Goal: Task Accomplishment & Management: Complete application form

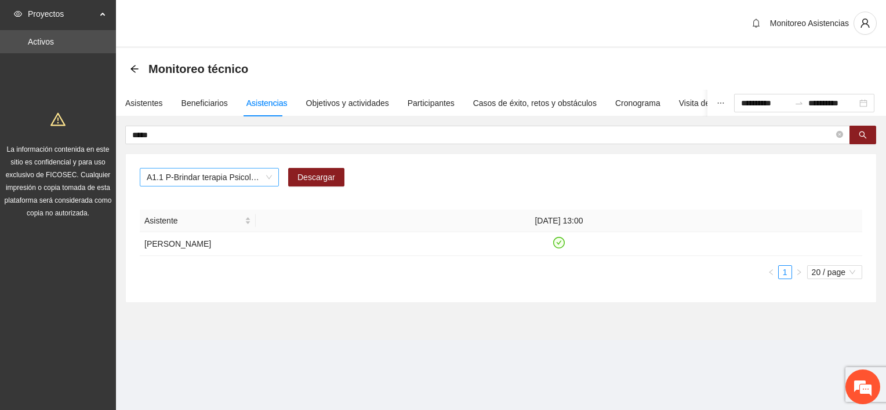
click at [266, 179] on span "A1.1 P-Brindar terapia Psicológica en Parral" at bounding box center [209, 177] width 125 height 17
click at [268, 183] on span "A1.1 P-Brindar terapia Psicológica en Parral" at bounding box center [209, 177] width 125 height 17
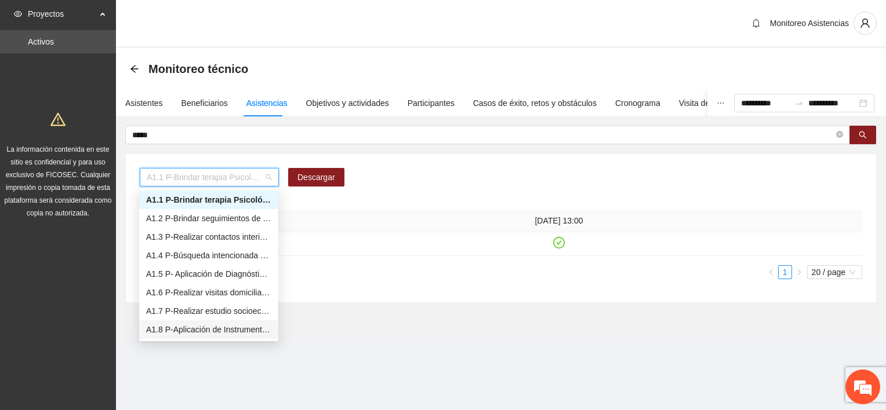
click at [235, 332] on div "A1.8 P-Aplicación de Instrumento de medición en Parral" at bounding box center [208, 330] width 125 height 13
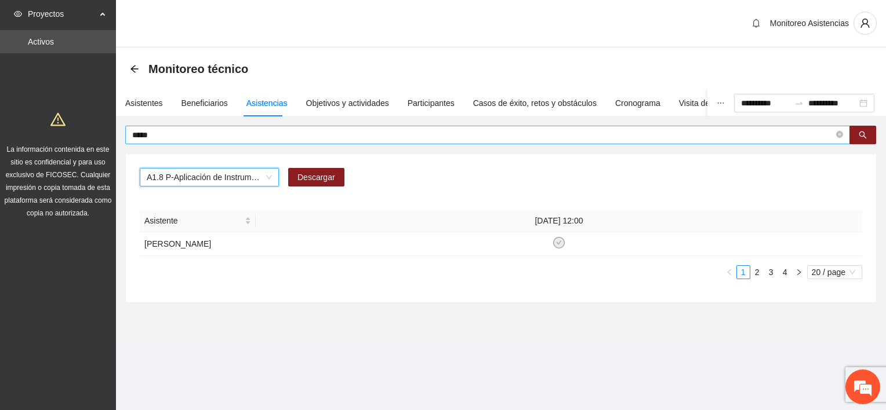
click at [166, 141] on span "*****" at bounding box center [487, 135] width 725 height 19
type input "*"
click at [274, 179] on div "A1.8 P-Aplicación de Instrumento de medición en Parral" at bounding box center [209, 177] width 139 height 19
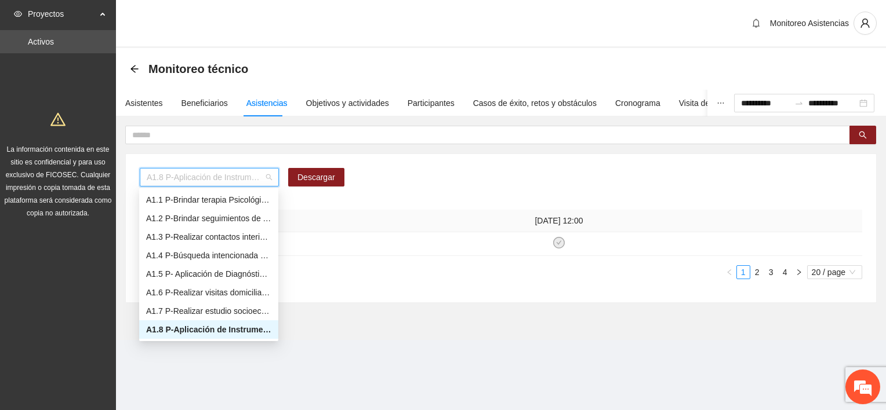
scroll to position [19, 0]
click at [203, 333] on div "A1.9 P-Aplicación de Instrumento Encuesta de Satisfacción en Parral" at bounding box center [208, 330] width 125 height 13
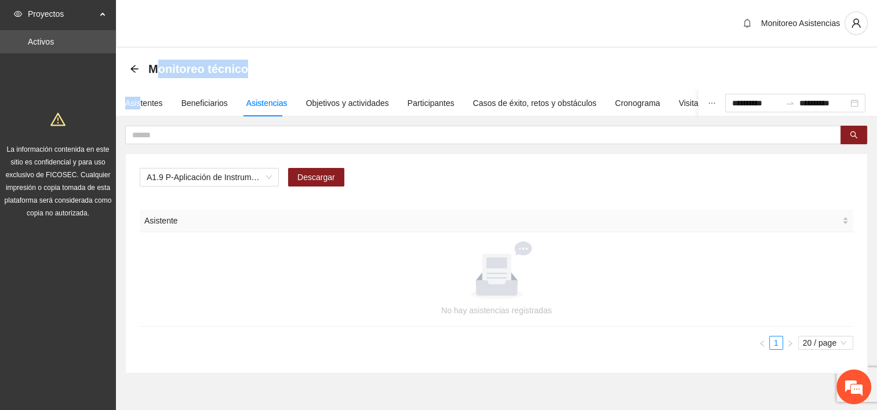
drag, startPoint x: 139, startPoint y: 96, endPoint x: 155, endPoint y: 73, distance: 28.2
click at [155, 73] on section "**********" at bounding box center [496, 229] width 761 height 363
drag, startPoint x: 155, startPoint y: 73, endPoint x: 224, endPoint y: 173, distance: 121.3
click at [224, 173] on span "A1.9 P-Aplicación de Instrumento Encuesta de Satisfacción en Parral" at bounding box center [209, 177] width 125 height 17
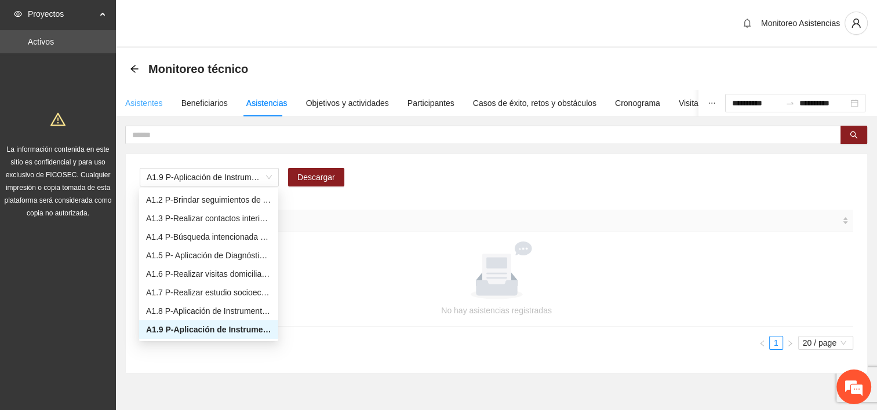
click at [147, 93] on div "Asistentes" at bounding box center [144, 103] width 38 height 27
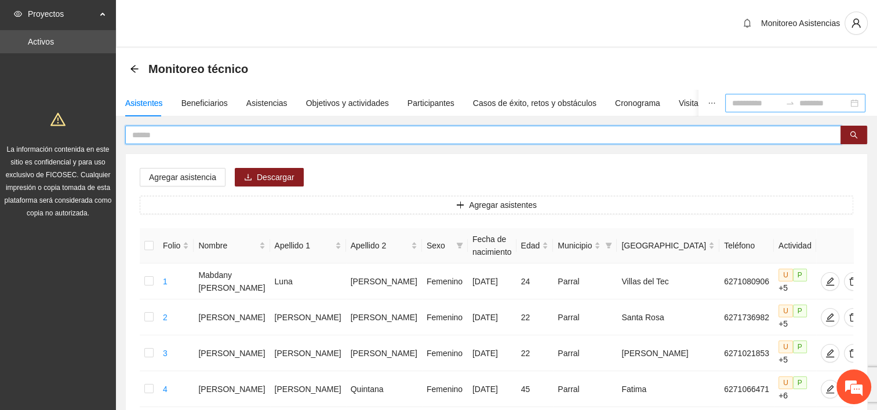
click at [237, 137] on input "text" at bounding box center [478, 135] width 693 height 13
type input "*****"
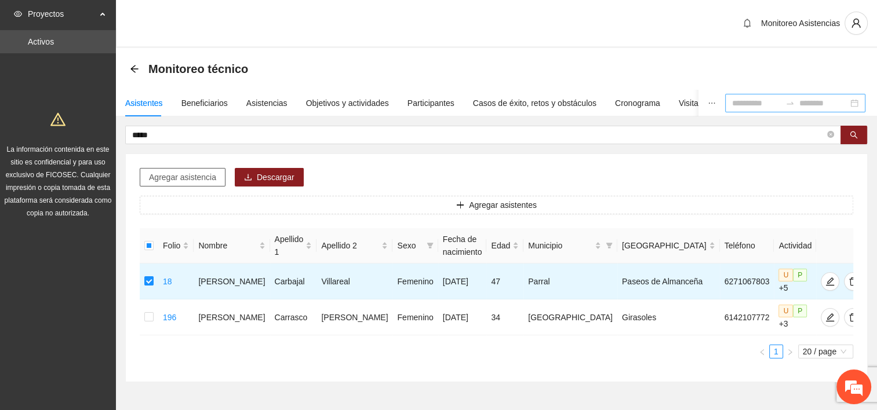
click at [200, 172] on span "Agregar asistencia" at bounding box center [182, 177] width 67 height 13
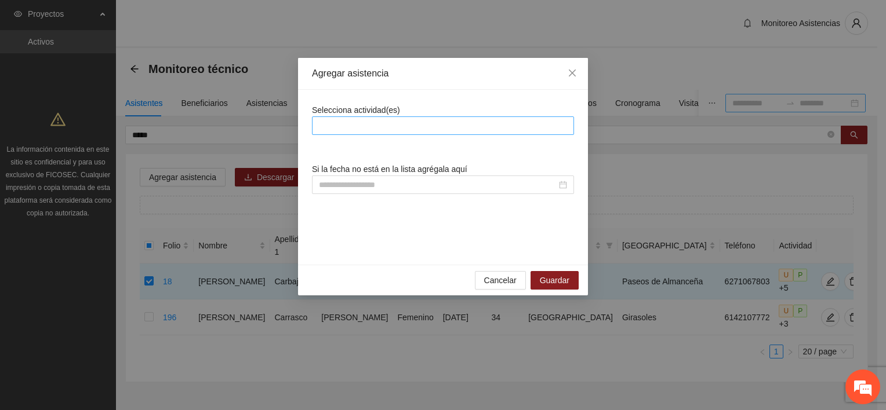
click at [357, 123] on div at bounding box center [443, 126] width 256 height 14
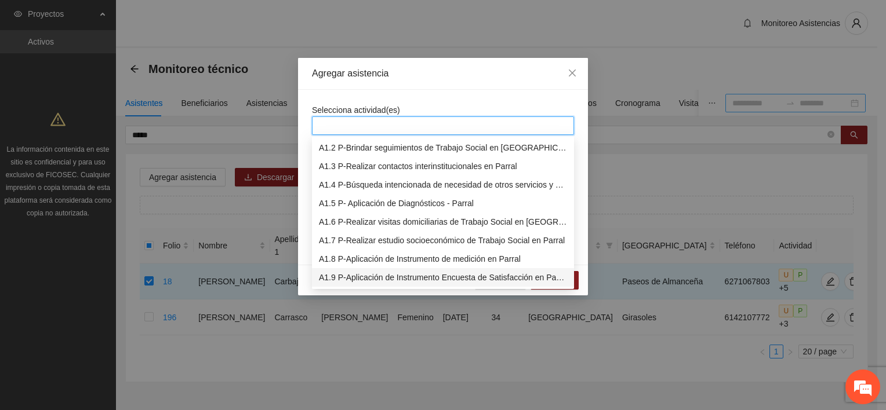
click at [378, 282] on div "A1.9 P-Aplicación de Instrumento Encuesta de Satisfacción en Parral" at bounding box center [443, 277] width 248 height 13
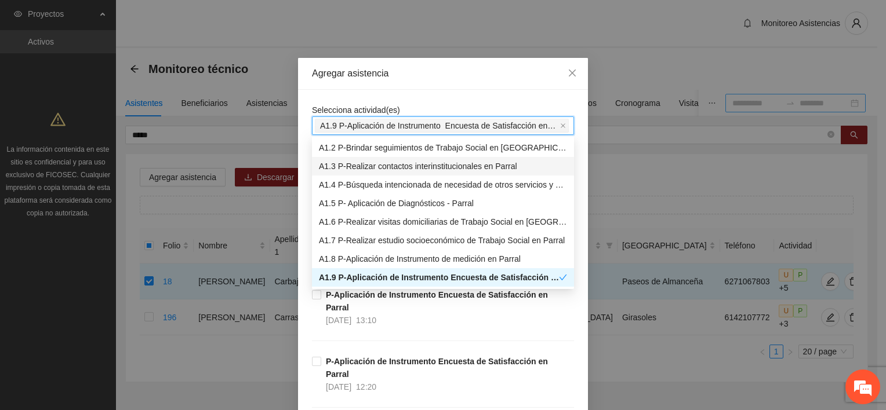
click at [455, 70] on div "Agregar asistencia" at bounding box center [443, 73] width 262 height 13
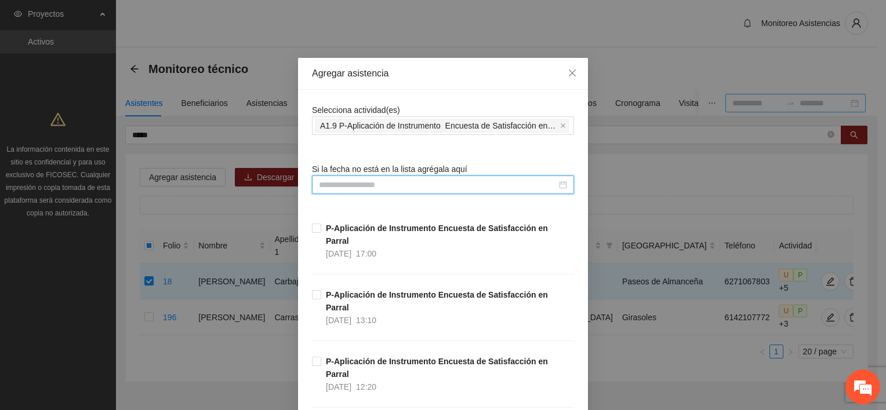
click at [362, 186] on input at bounding box center [438, 185] width 238 height 13
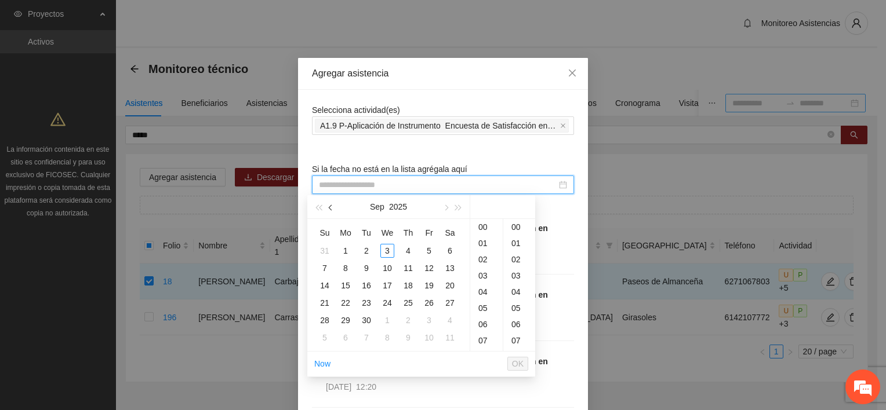
click at [332, 208] on span "button" at bounding box center [332, 208] width 6 height 6
click at [571, 79] on span "Close" at bounding box center [572, 73] width 31 height 31
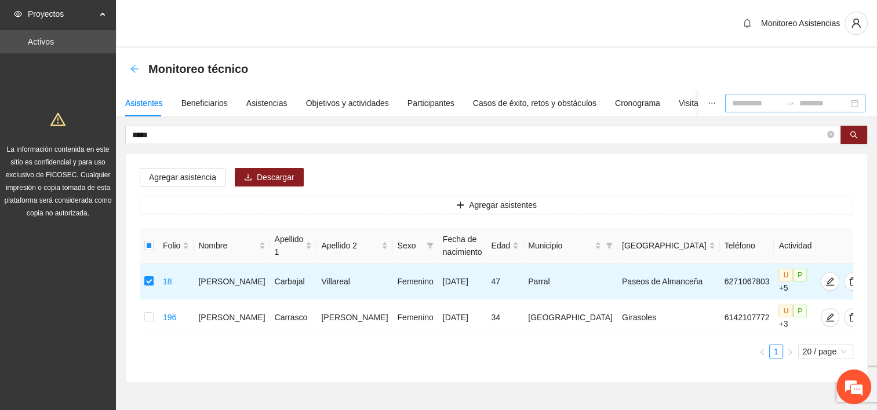
click at [132, 68] on icon "arrow-left" at bounding box center [134, 69] width 8 height 8
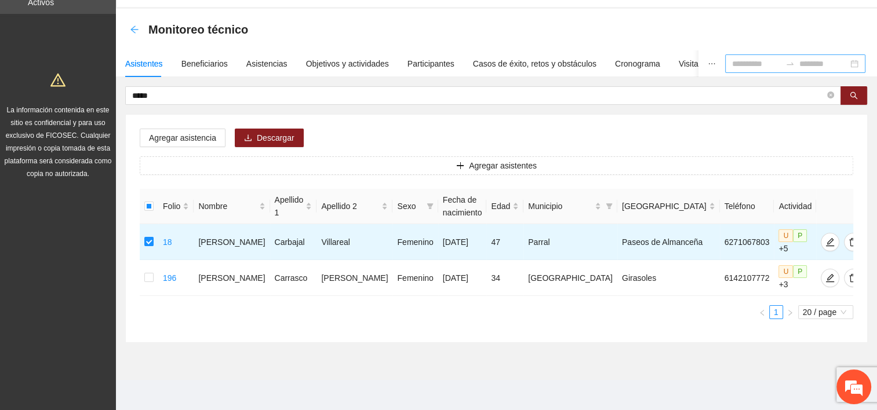
click at [133, 30] on icon "arrow-left" at bounding box center [134, 30] width 8 height 8
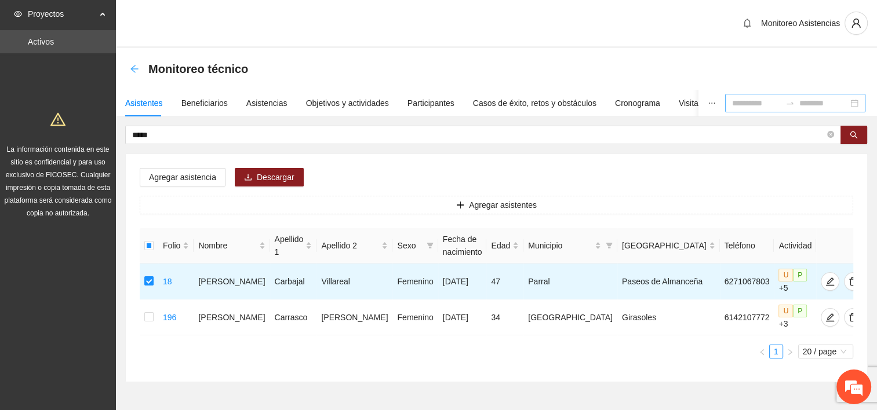
click at [133, 30] on div "Monitoreo Asistencias" at bounding box center [496, 24] width 761 height 48
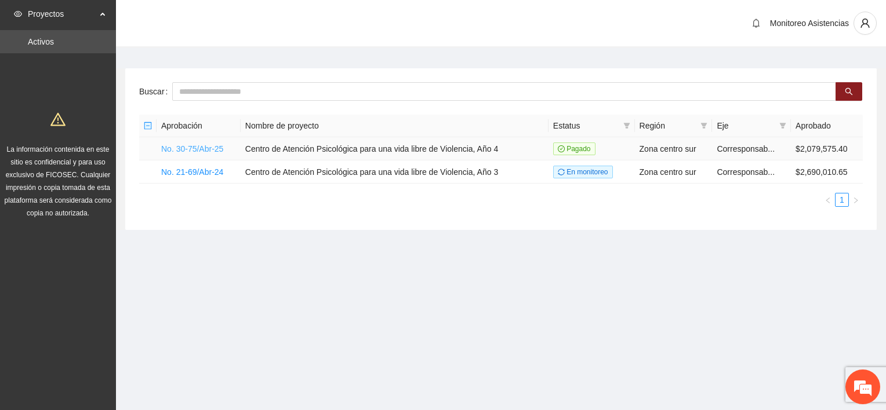
click at [183, 147] on link "No. 30-75/Abr-25" at bounding box center [192, 148] width 62 height 9
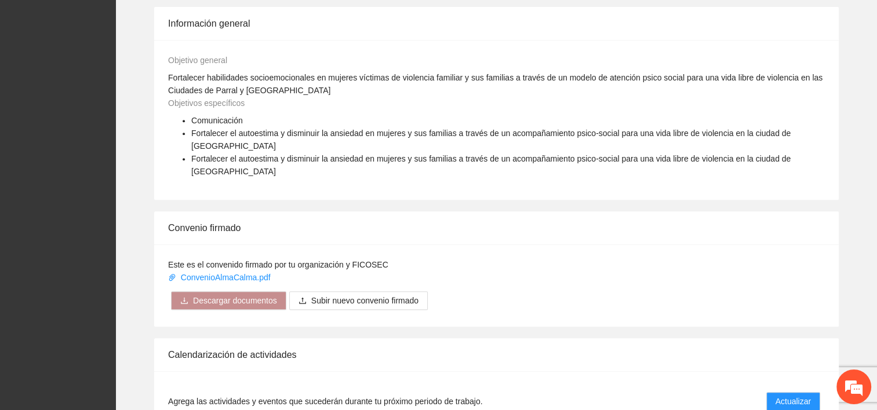
scroll to position [580, 0]
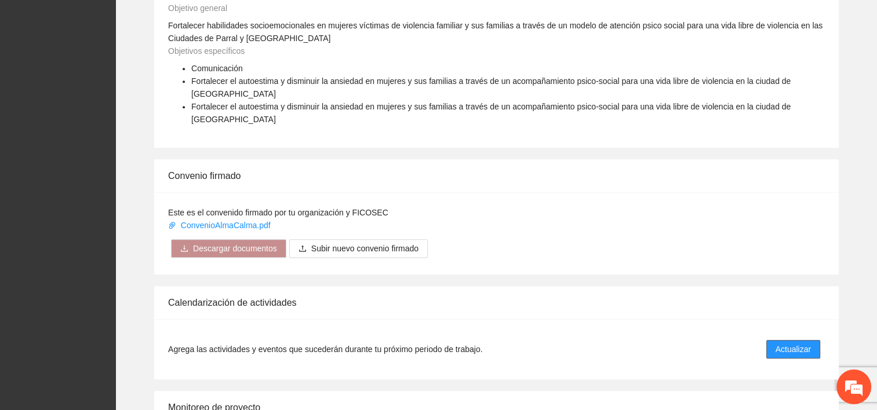
click at [789, 343] on span "Actualizar" at bounding box center [793, 349] width 35 height 13
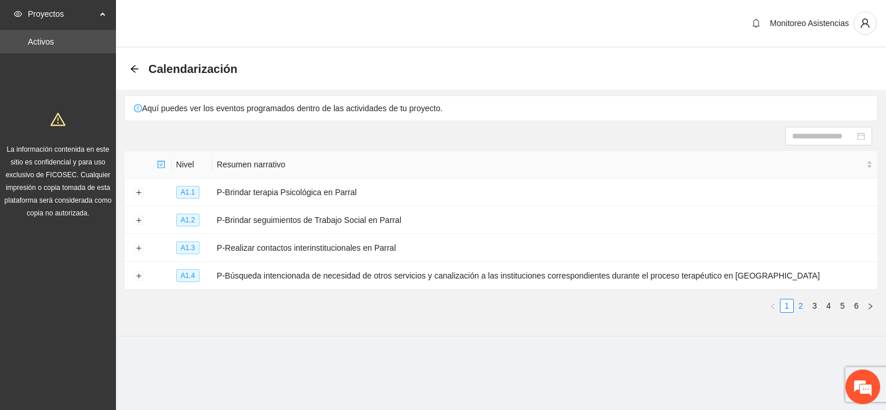
click at [799, 301] on link "2" at bounding box center [800, 306] width 13 height 13
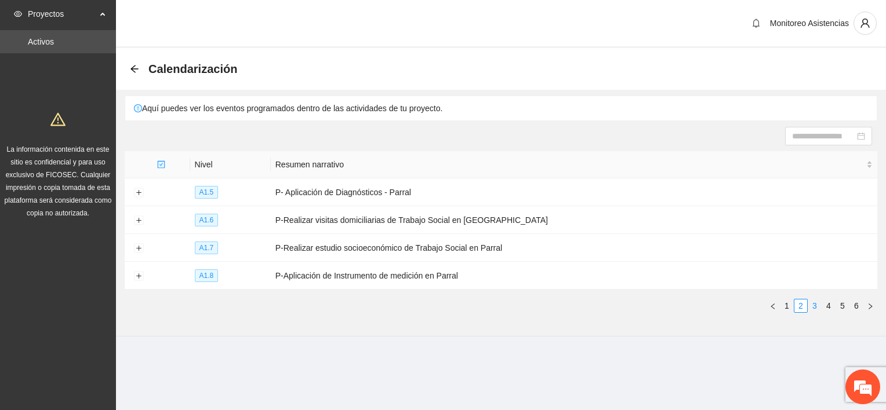
click at [816, 307] on link "3" at bounding box center [814, 306] width 13 height 13
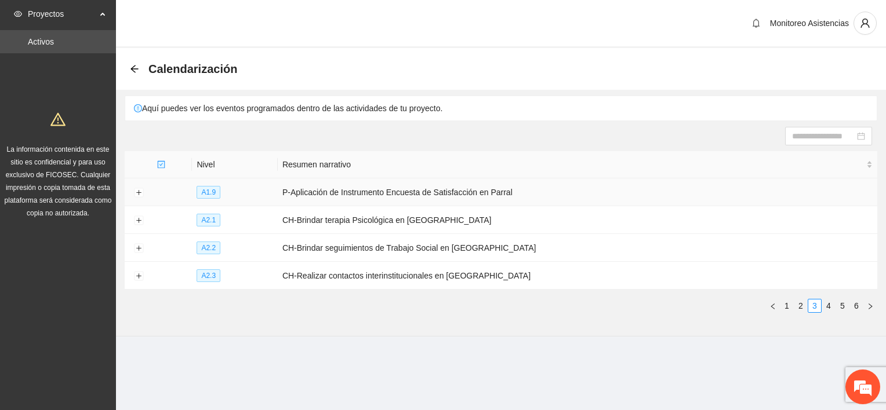
click at [132, 194] on td at bounding box center [139, 193] width 28 height 28
click at [137, 192] on button "Expand row" at bounding box center [138, 192] width 9 height 9
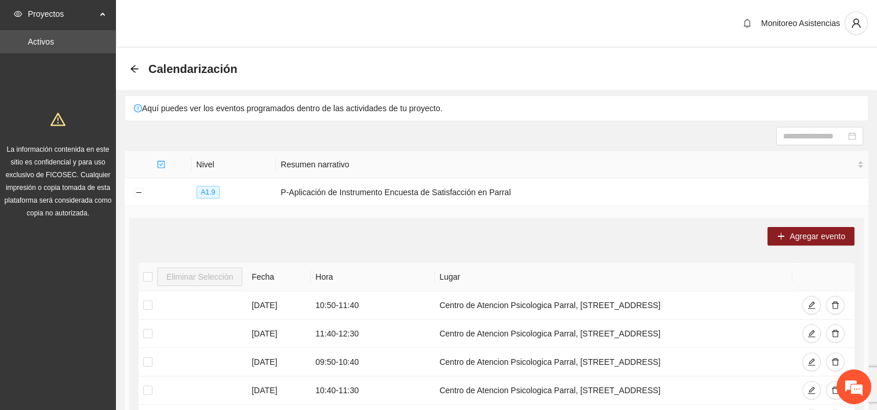
click at [135, 77] on div "Calendarización" at bounding box center [187, 69] width 114 height 19
click at [134, 56] on div "Calendarización" at bounding box center [496, 69] width 761 height 42
click at [134, 66] on icon "arrow-left" at bounding box center [134, 69] width 8 height 8
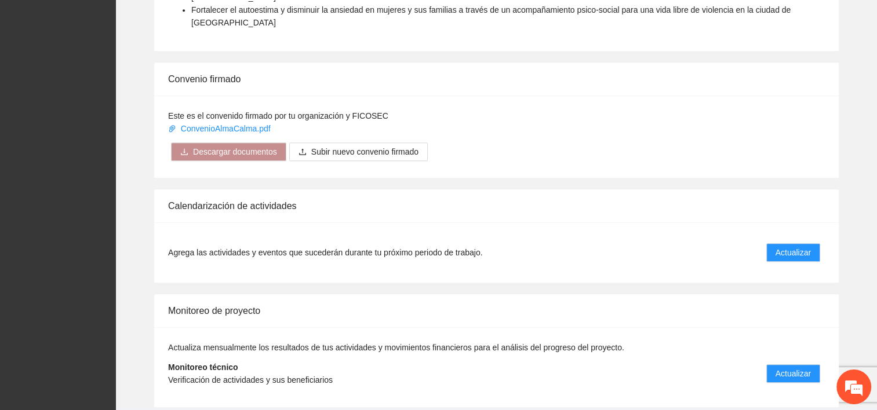
scroll to position [691, 0]
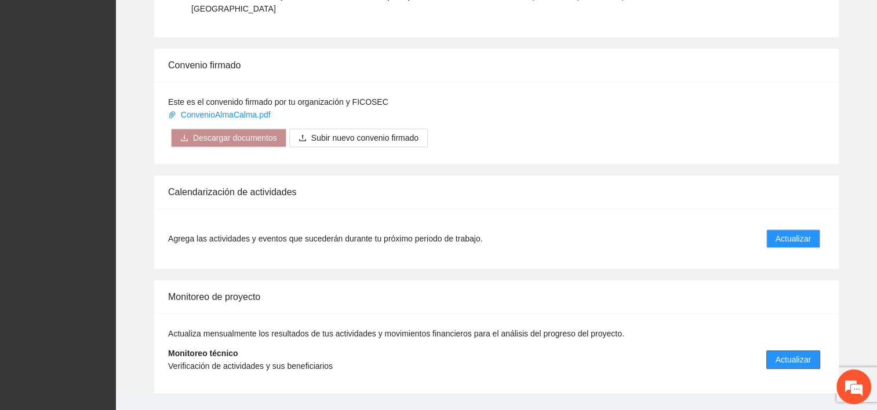
click at [796, 354] on span "Actualizar" at bounding box center [793, 360] width 35 height 13
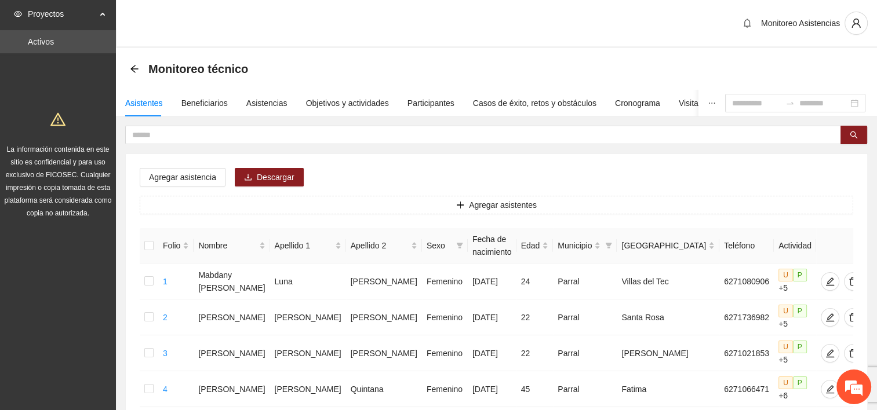
scroll to position [605, 0]
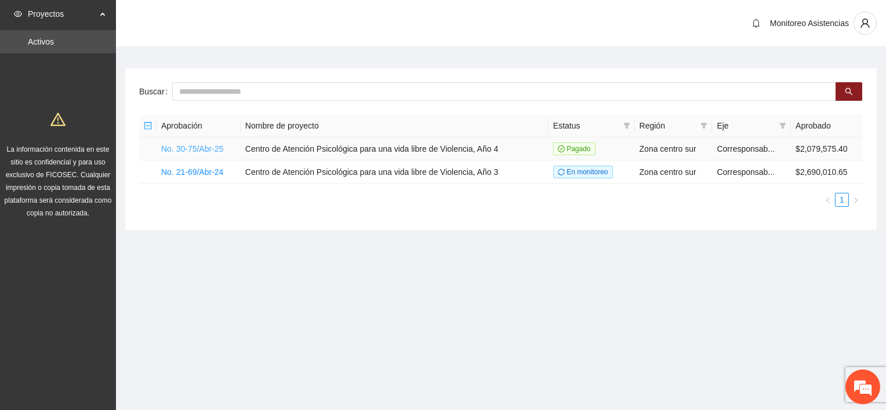
click at [184, 146] on link "No. 30-75/Abr-25" at bounding box center [192, 148] width 62 height 9
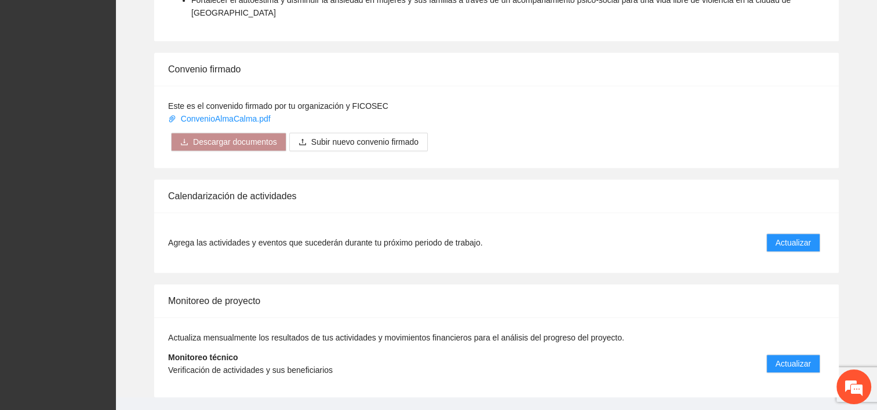
scroll to position [691, 0]
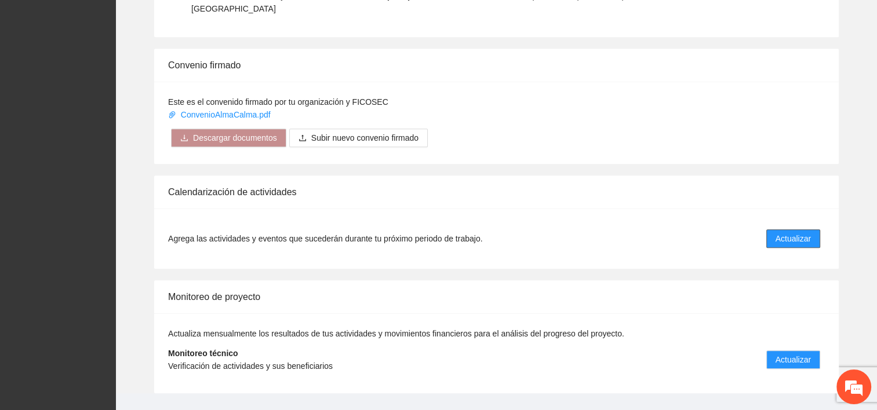
click at [783, 232] on span "Actualizar" at bounding box center [793, 238] width 35 height 13
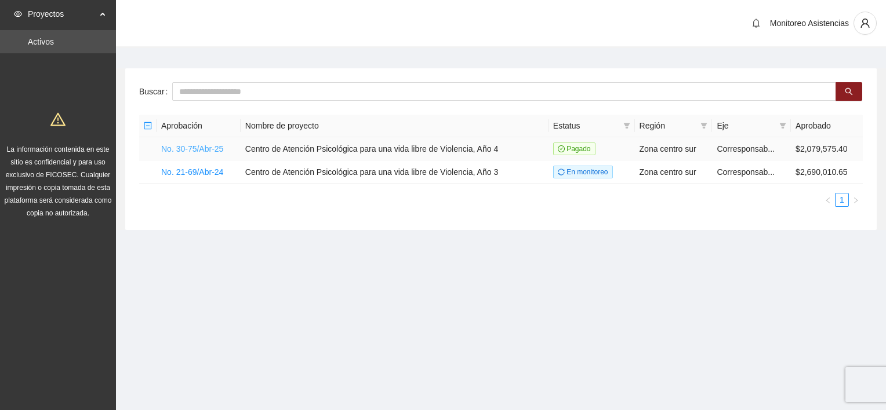
click at [188, 147] on link "No. 30-75/Abr-25" at bounding box center [192, 148] width 62 height 9
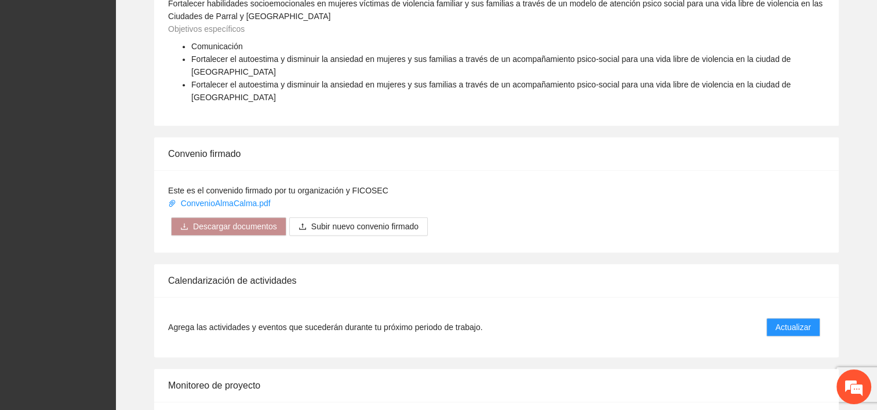
scroll to position [603, 0]
click at [795, 320] on span "Actualizar" at bounding box center [793, 326] width 35 height 13
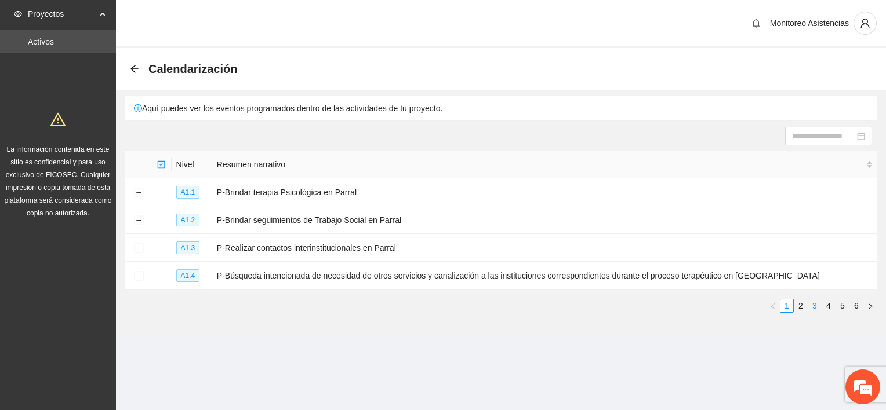
click at [814, 304] on link "3" at bounding box center [814, 306] width 13 height 13
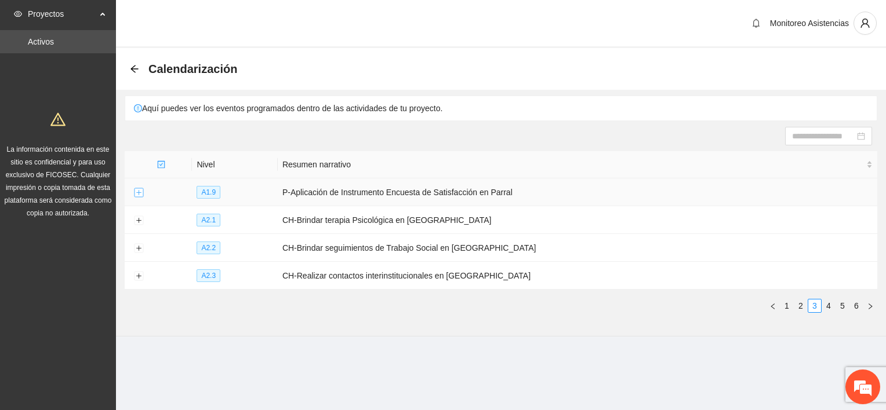
click at [139, 191] on button "Expand row" at bounding box center [138, 192] width 9 height 9
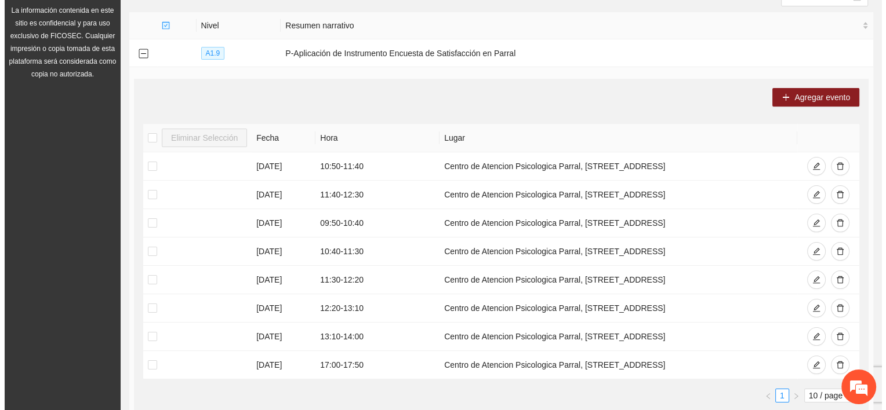
scroll to position [147, 0]
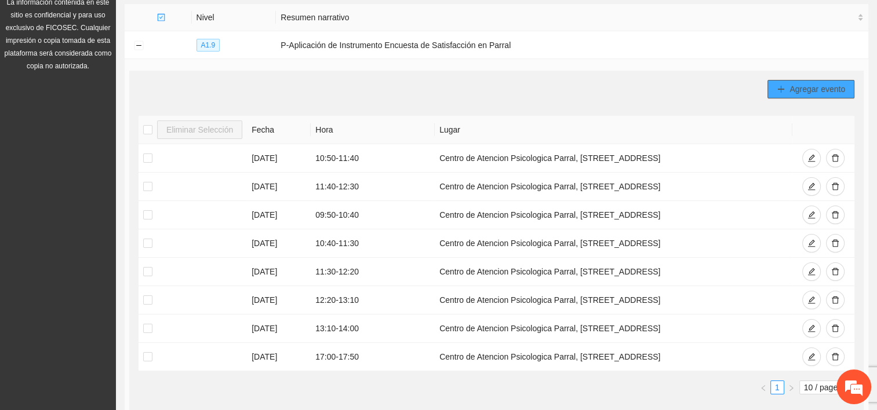
click at [800, 84] on span "Agregar evento" at bounding box center [818, 89] width 56 height 13
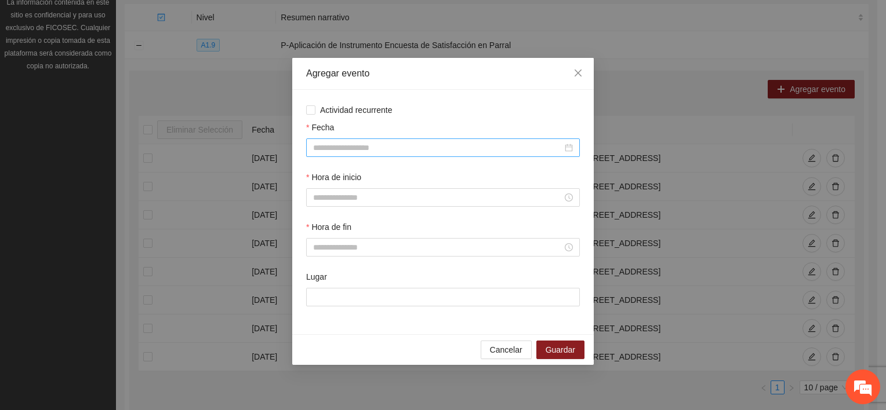
click at [361, 140] on div at bounding box center [443, 148] width 274 height 19
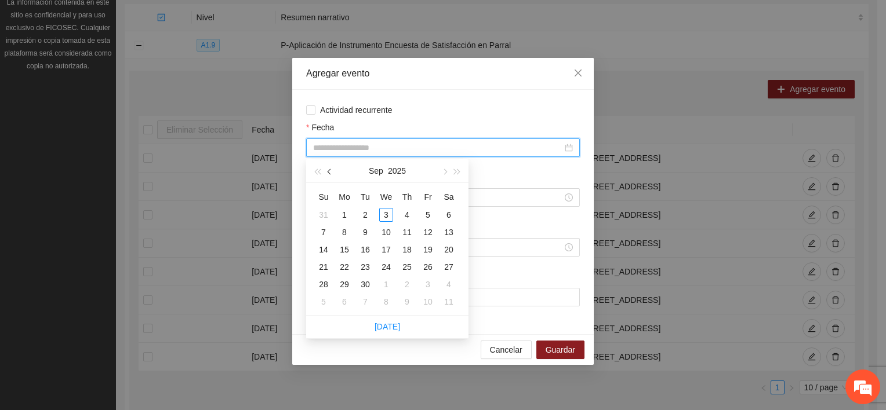
click at [329, 171] on span "button" at bounding box center [331, 172] width 6 height 6
type input "**********"
click at [427, 268] on div "22" at bounding box center [428, 267] width 14 height 14
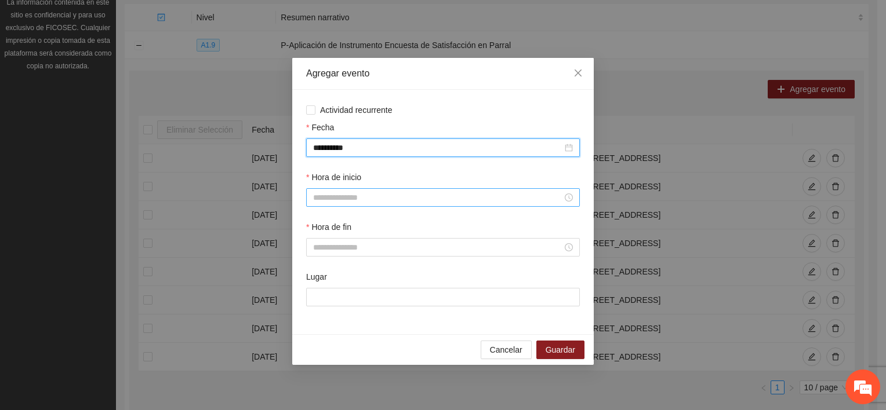
click at [350, 206] on div at bounding box center [443, 197] width 274 height 19
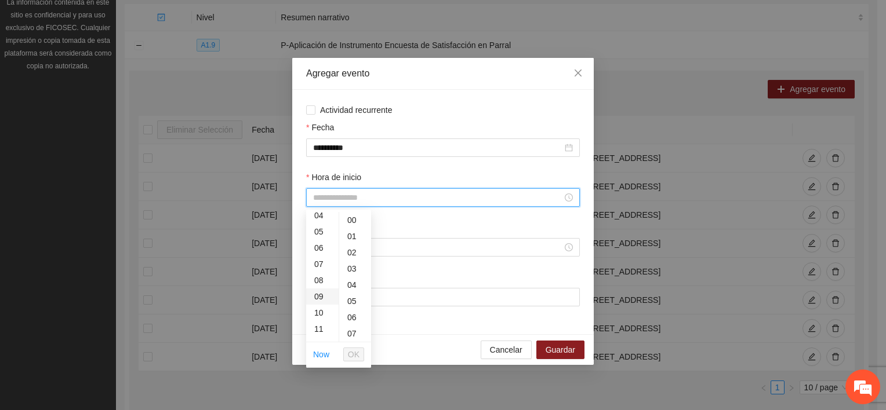
click at [318, 290] on div "09" at bounding box center [322, 297] width 32 height 16
type input "*****"
click at [353, 353] on span "OK" at bounding box center [354, 354] width 12 height 13
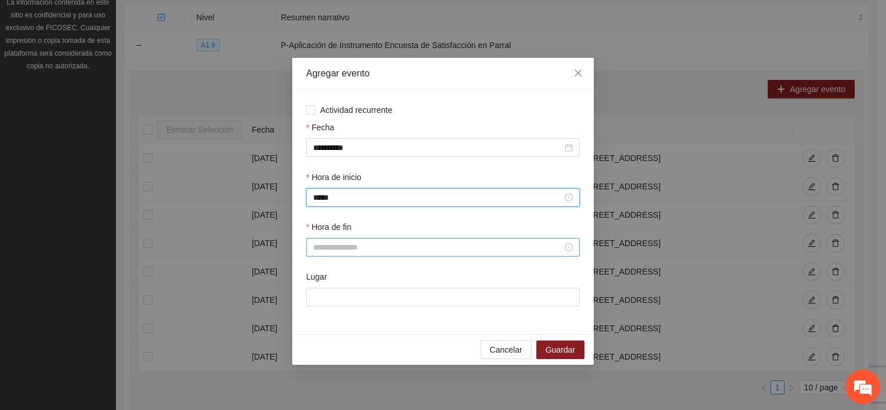
click at [336, 252] on input "Hora de fin" at bounding box center [437, 247] width 249 height 13
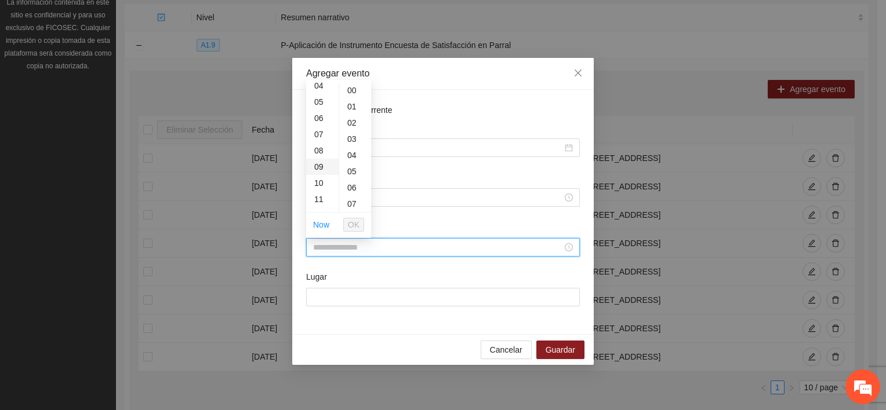
click at [320, 168] on div "09" at bounding box center [322, 167] width 32 height 16
click at [352, 192] on div "50" at bounding box center [355, 191] width 32 height 16
type input "*****"
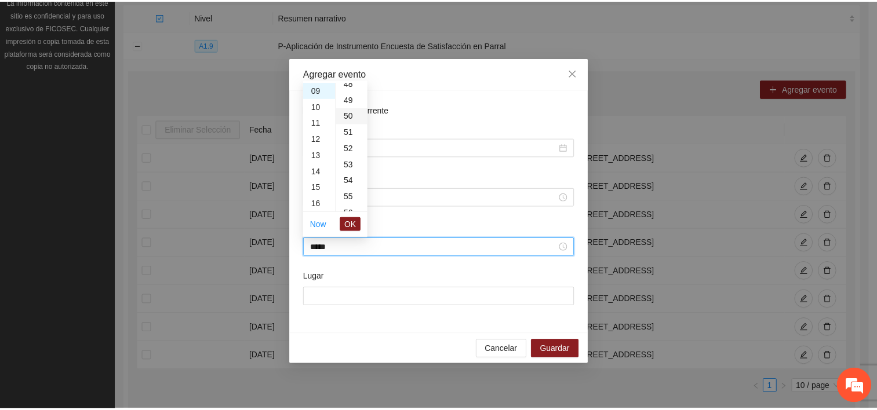
scroll to position [812, 0]
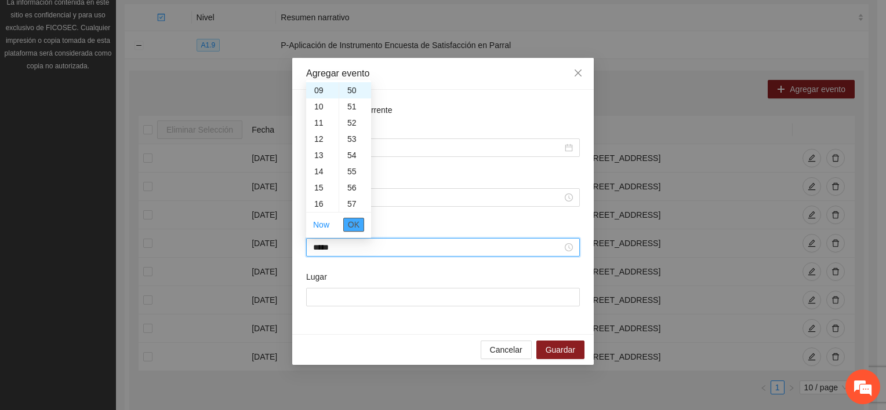
click at [359, 229] on span "OK" at bounding box center [354, 225] width 12 height 13
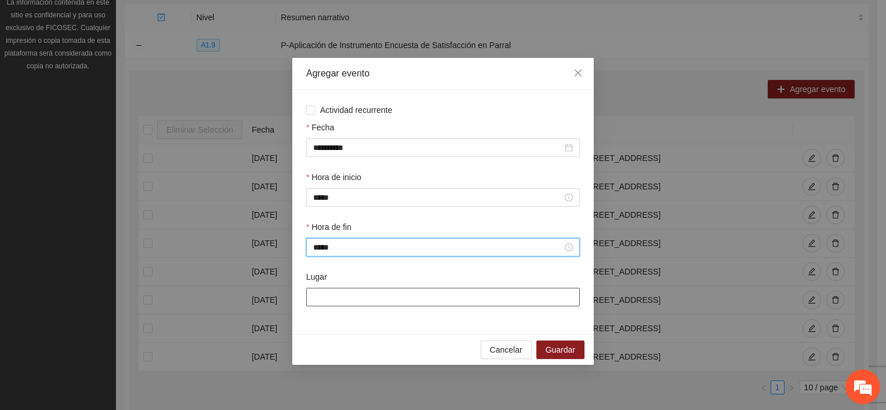
click at [371, 295] on input "Lugar" at bounding box center [443, 297] width 274 height 19
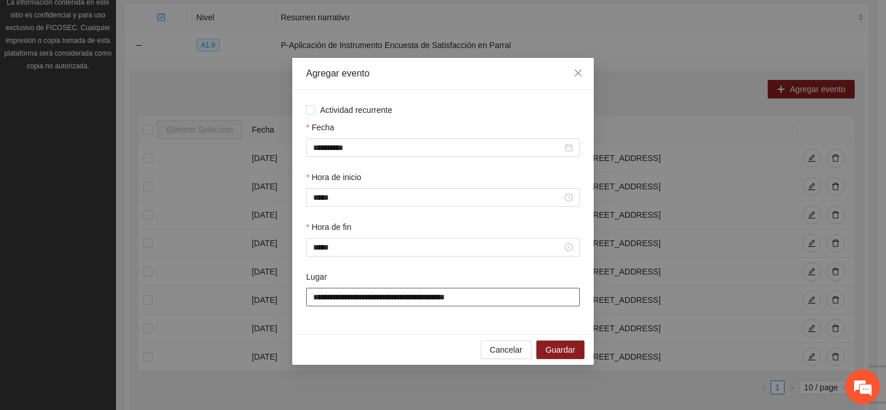
type input "**********"
drag, startPoint x: 537, startPoint y: 73, endPoint x: 463, endPoint y: 169, distance: 121.1
click at [463, 169] on div "**********" at bounding box center [442, 211] width 301 height 307
drag, startPoint x: 463, startPoint y: 169, endPoint x: 637, endPoint y: 14, distance: 233.3
click at [637, 14] on div "**********" at bounding box center [443, 205] width 886 height 410
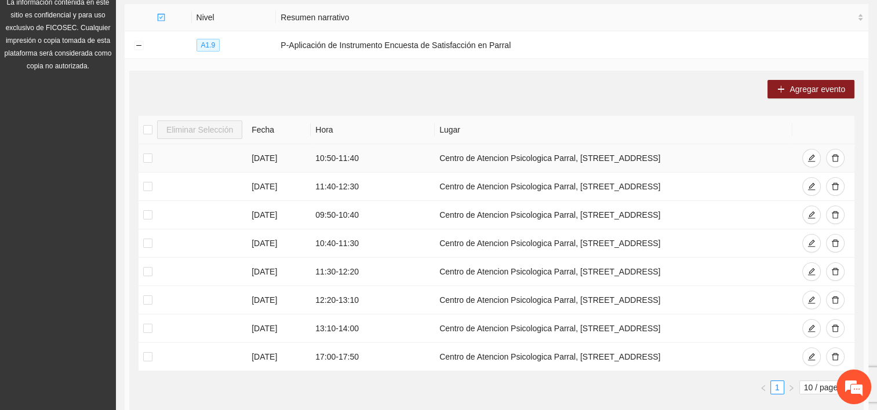
drag, startPoint x: 670, startPoint y: 159, endPoint x: 439, endPoint y: 162, distance: 230.8
click at [439, 162] on td "Centro de Atencion Psicologica Parral, [STREET_ADDRESS]" at bounding box center [613, 158] width 357 height 28
copy td "Centro de Atencion Psicologica Parral, [STREET_ADDRESS]"
click at [808, 86] on span "Agregar evento" at bounding box center [818, 89] width 56 height 13
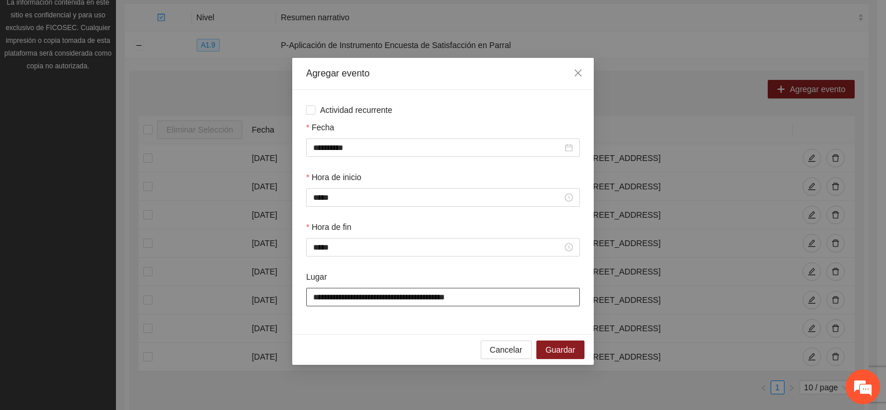
click at [475, 300] on input "**********" at bounding box center [443, 297] width 274 height 19
type input "*"
paste input "**********"
type input "**********"
click at [551, 353] on span "Guardar" at bounding box center [561, 350] width 30 height 13
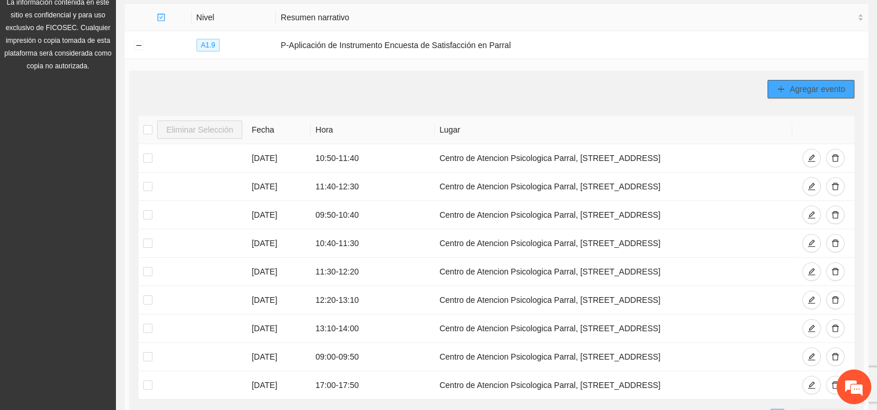
scroll to position [0, 0]
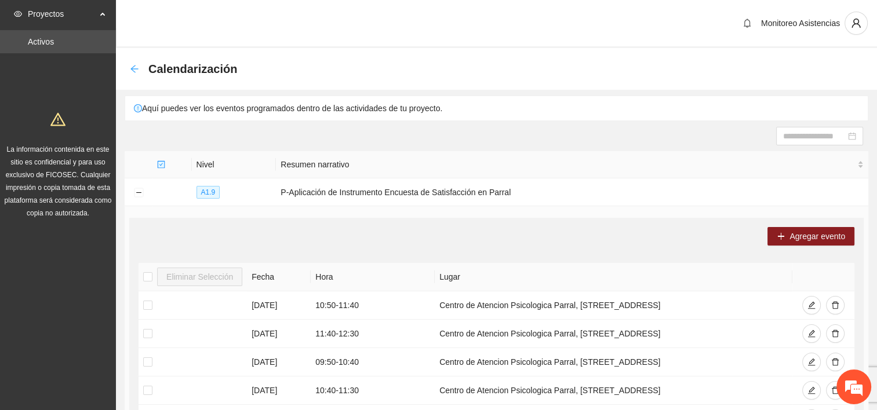
click at [135, 65] on icon "arrow-left" at bounding box center [134, 69] width 8 height 8
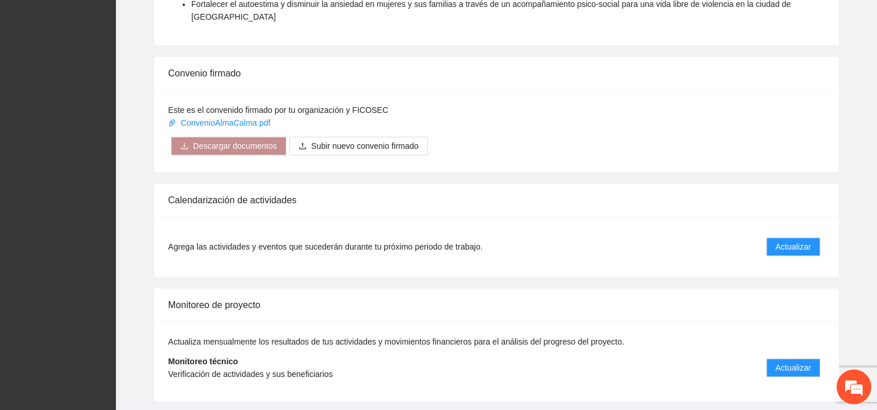
scroll to position [691, 0]
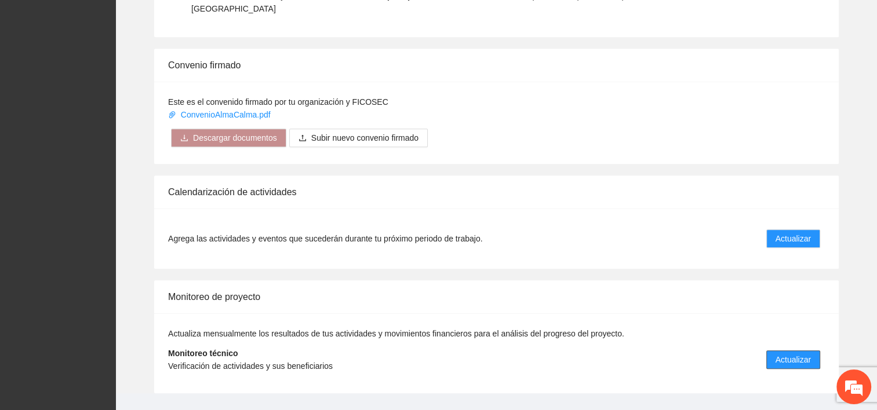
click at [802, 354] on span "Actualizar" at bounding box center [793, 360] width 35 height 13
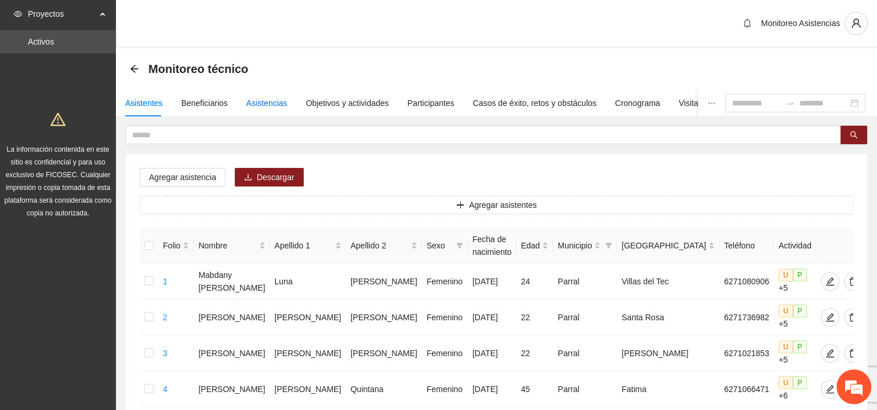
click at [262, 107] on div "Asistencias" at bounding box center [266, 103] width 41 height 13
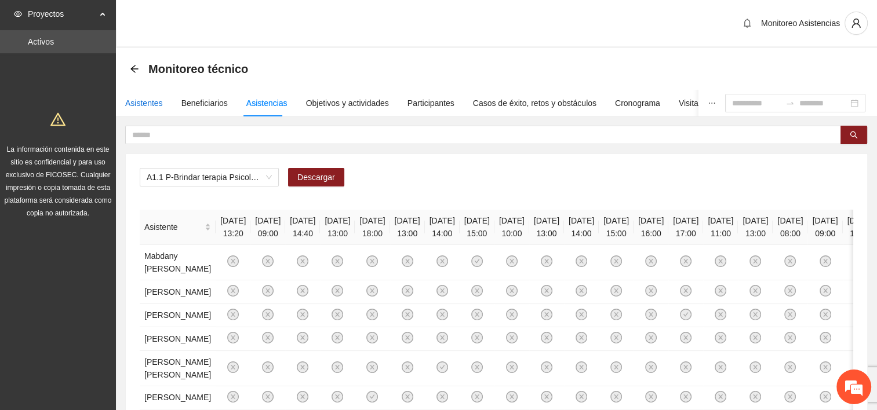
click at [150, 108] on div "Asistentes" at bounding box center [144, 103] width 38 height 13
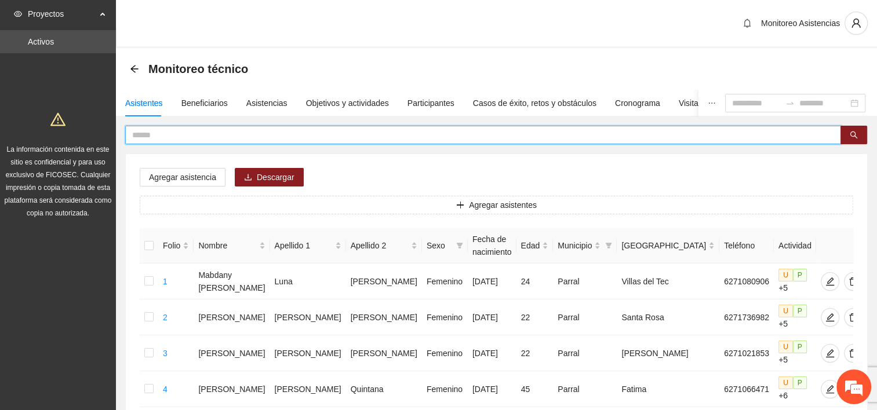
click at [246, 137] on input "text" at bounding box center [478, 135] width 693 height 13
type input "****"
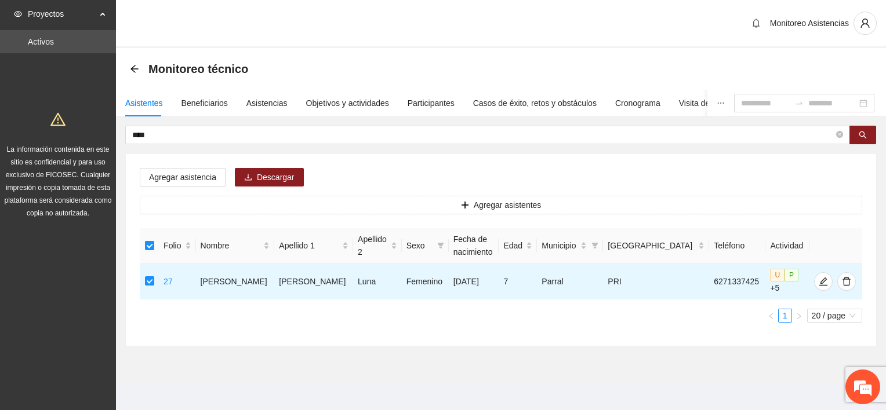
click at [188, 186] on div "Agregar asistencia Descargar Agregar asistentes Folio Nombre Apellido 1 Apellid…" at bounding box center [501, 250] width 750 height 192
click at [190, 182] on span "Agregar asistencia" at bounding box center [182, 177] width 67 height 13
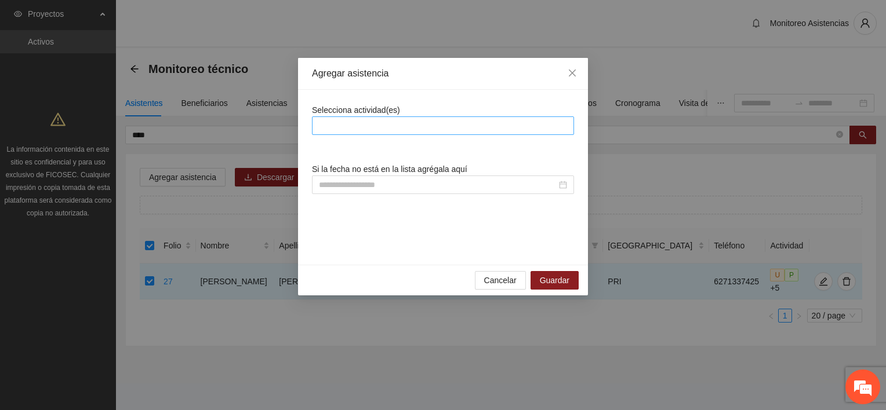
click at [341, 125] on div at bounding box center [443, 126] width 256 height 14
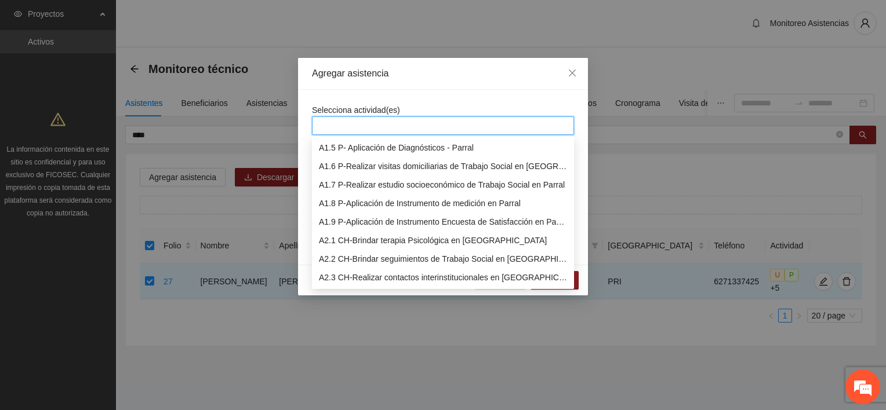
scroll to position [93, 0]
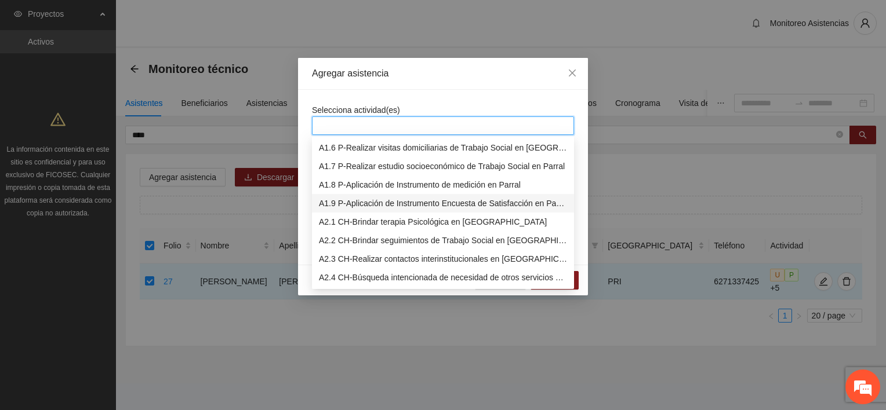
click at [412, 203] on div "A1.9 P-Aplicación de Instrumento Encuesta de Satisfacción en Parral" at bounding box center [443, 203] width 248 height 13
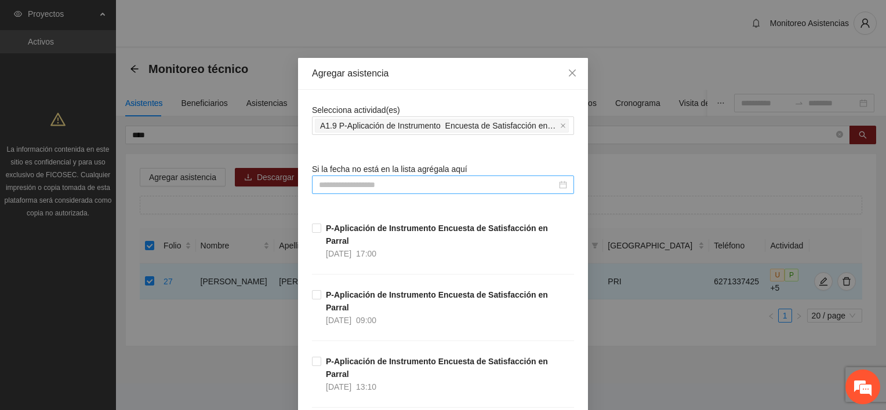
click at [344, 186] on input at bounding box center [438, 185] width 238 height 13
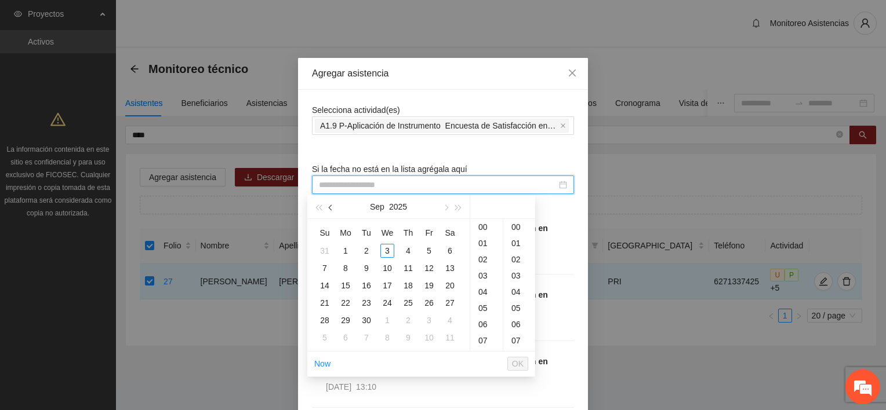
click at [332, 208] on span "button" at bounding box center [332, 208] width 6 height 6
type input "**********"
click at [410, 269] on div "7" at bounding box center [408, 268] width 14 height 14
click at [488, 240] on div "10" at bounding box center [486, 246] width 32 height 16
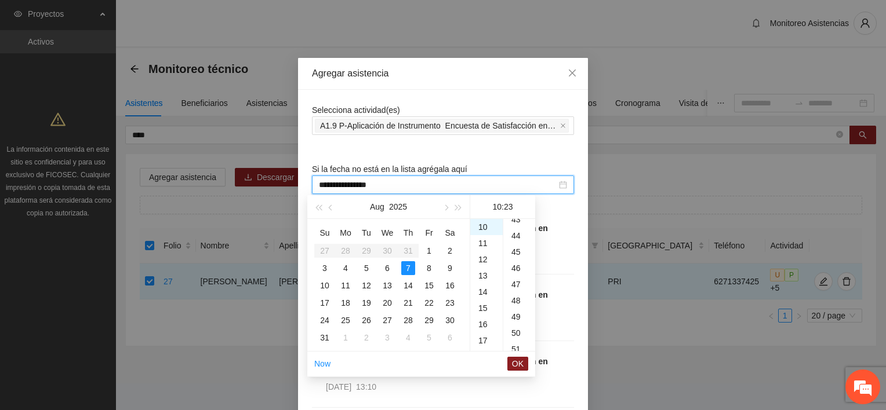
scroll to position [729, 0]
click at [517, 306] on div "50" at bounding box center [519, 310] width 32 height 16
type input "**********"
click at [517, 364] on span "OK" at bounding box center [518, 364] width 12 height 13
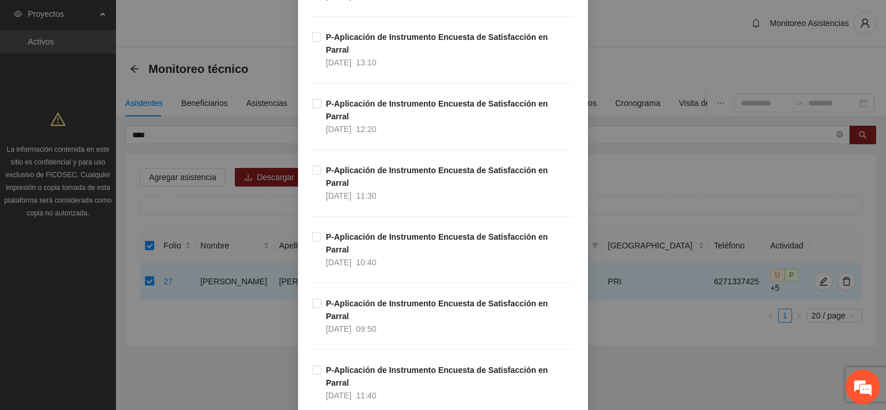
scroll to position [382, 0]
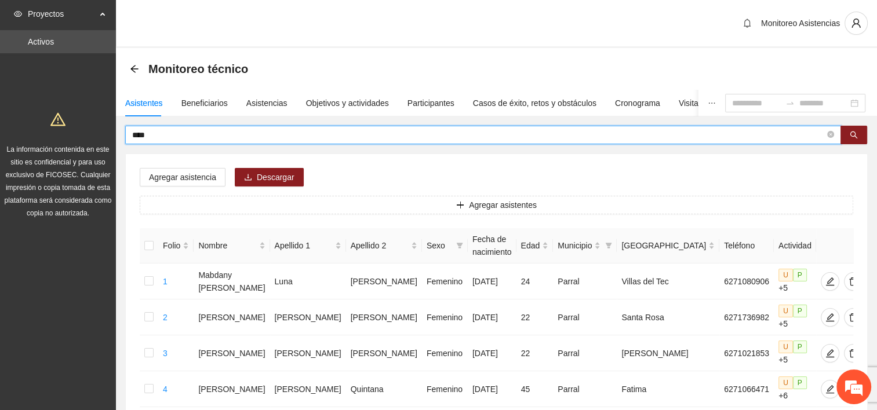
click at [164, 135] on input "****" at bounding box center [478, 135] width 693 height 13
type input "*"
type input "****"
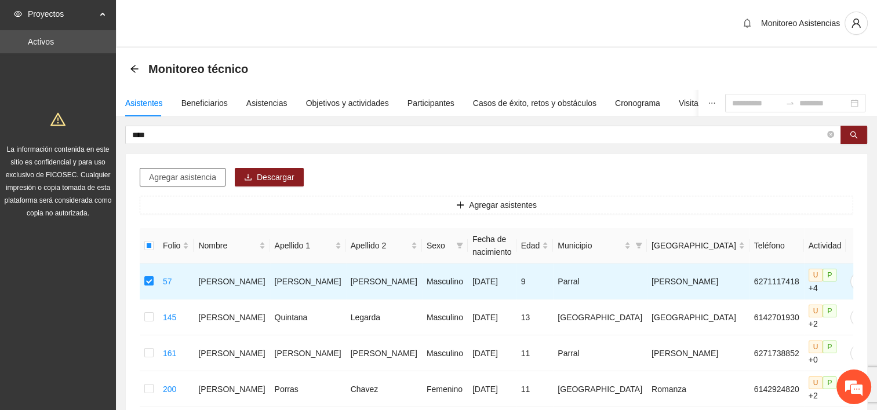
click at [194, 175] on span "Agregar asistencia" at bounding box center [182, 177] width 67 height 13
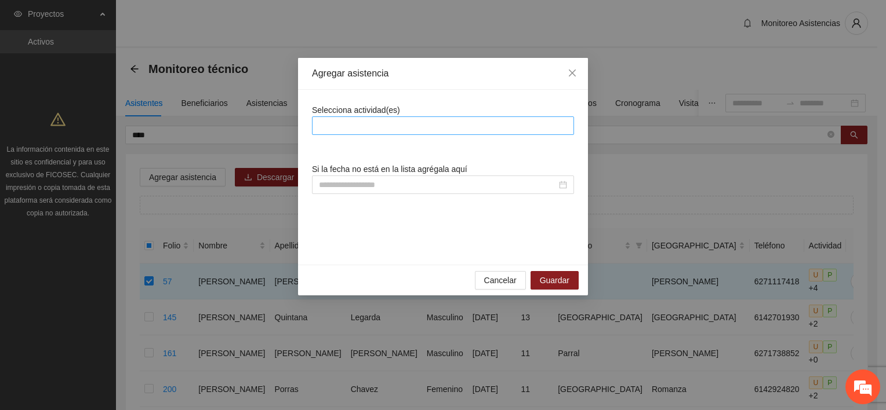
click at [333, 128] on div at bounding box center [443, 126] width 256 height 14
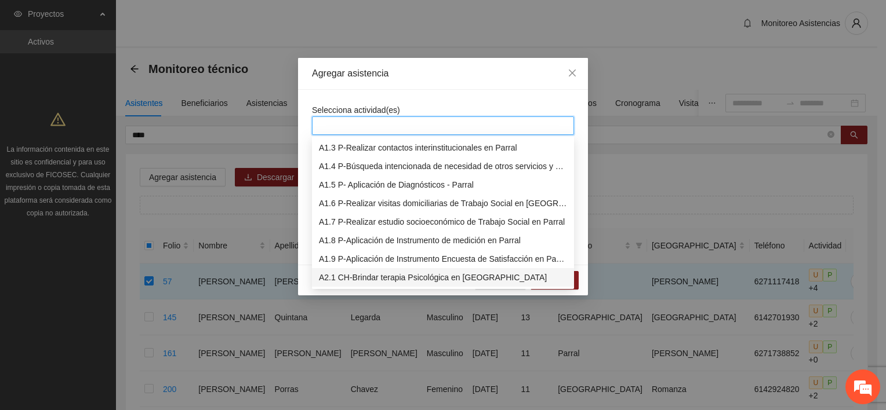
scroll to position [56, 0]
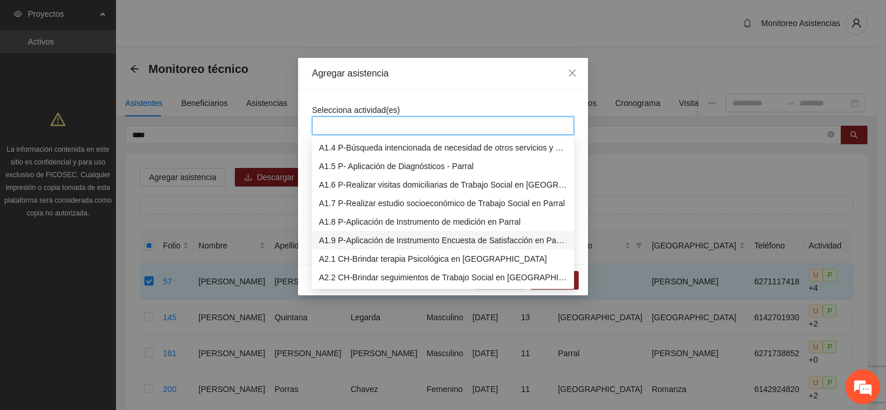
click at [362, 241] on div "A1.9 P-Aplicación de Instrumento Encuesta de Satisfacción en Parral" at bounding box center [443, 240] width 248 height 13
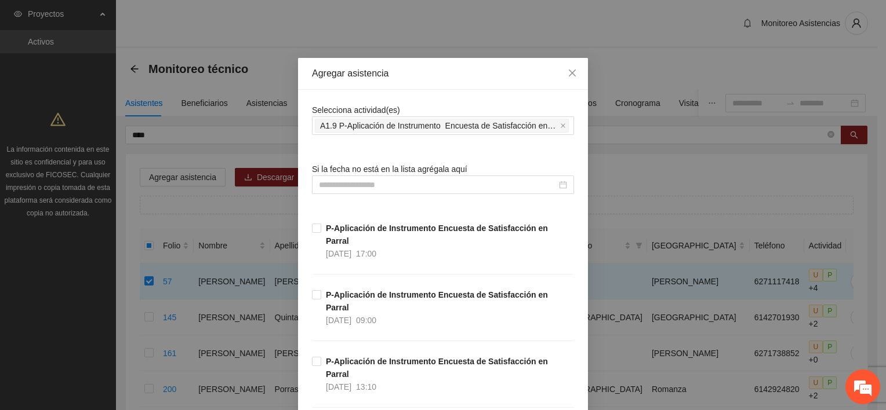
click at [466, 68] on div "Agregar asistencia" at bounding box center [443, 73] width 262 height 13
click at [346, 181] on input at bounding box center [438, 185] width 238 height 13
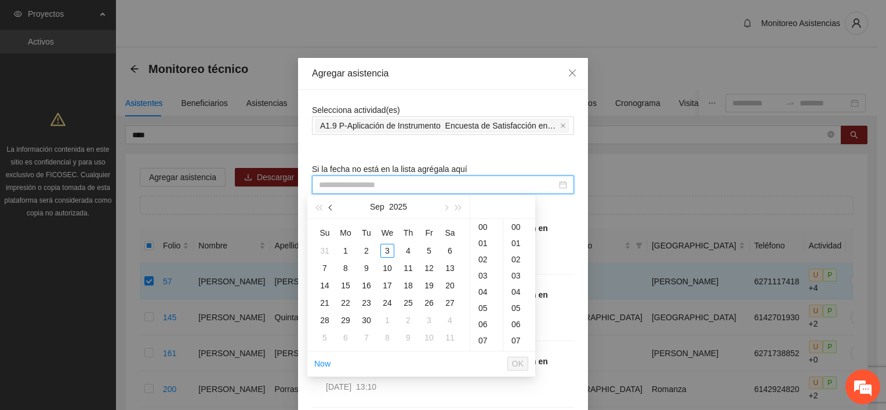
click at [332, 212] on button "button" at bounding box center [331, 206] width 13 height 23
type input "**********"
click at [404, 273] on div "7" at bounding box center [408, 268] width 14 height 14
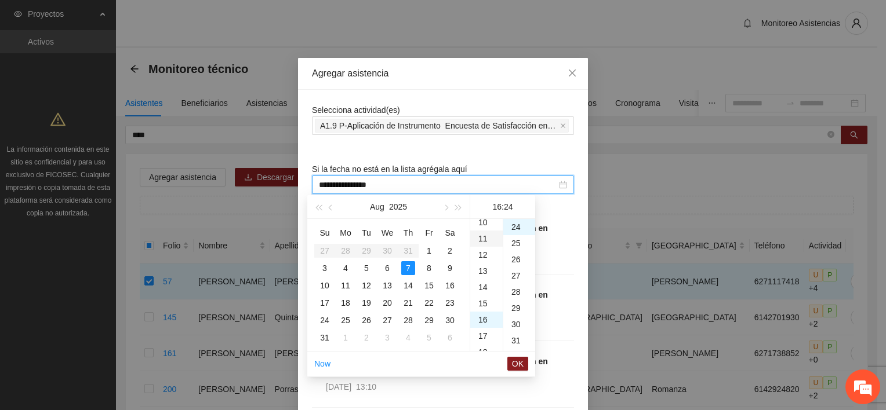
click at [484, 244] on div "11" at bounding box center [486, 239] width 32 height 16
click at [512, 299] on div "40" at bounding box center [519, 301] width 32 height 16
type input "**********"
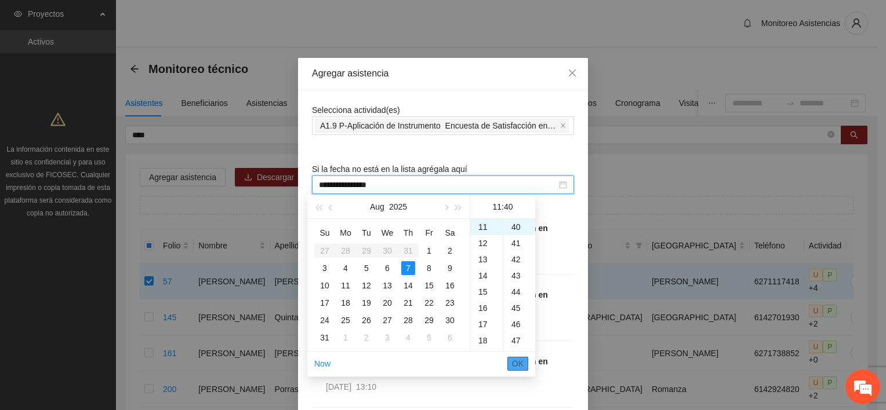
click at [517, 369] on span "OK" at bounding box center [518, 364] width 12 height 13
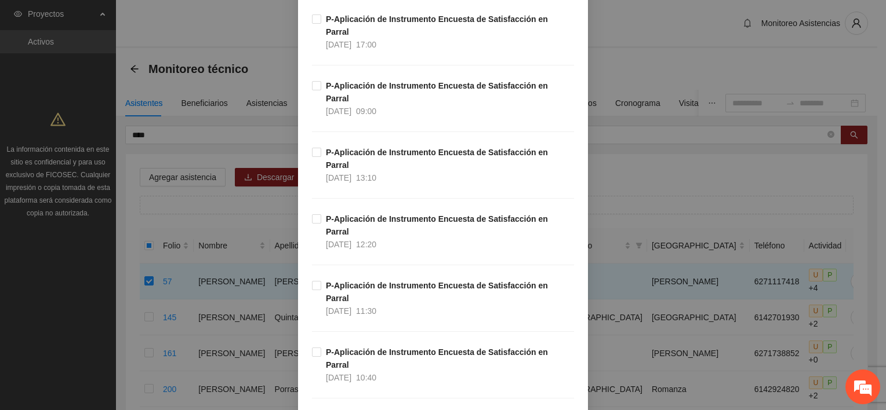
scroll to position [382, 0]
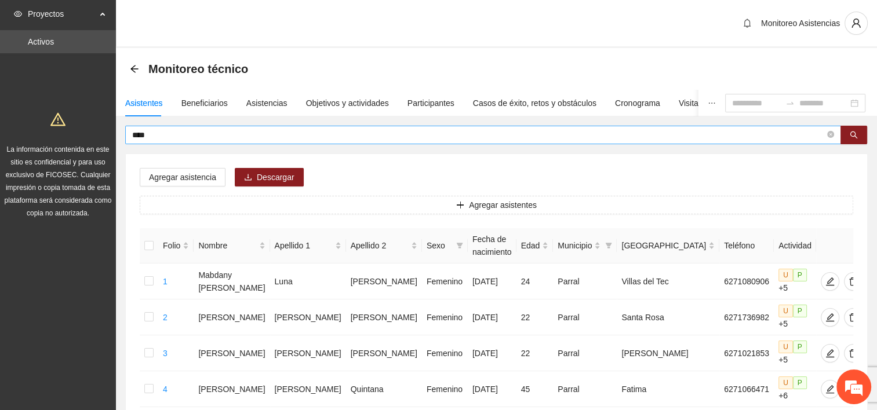
click at [173, 135] on input "****" at bounding box center [478, 135] width 693 height 13
type input "*"
type input "*****"
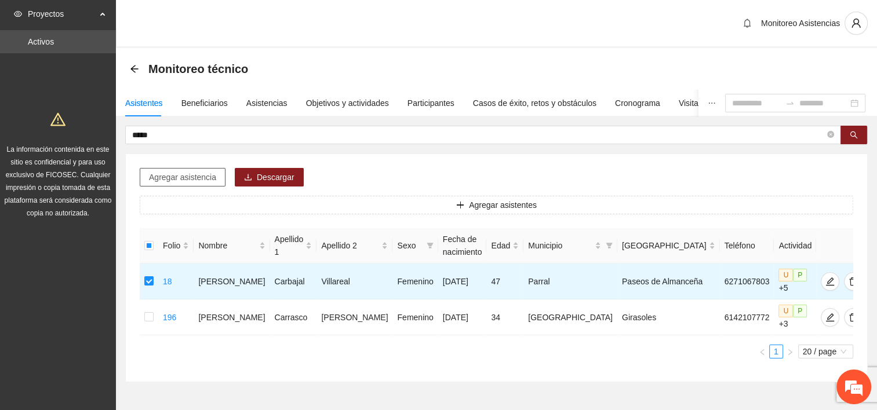
click at [188, 174] on span "Agregar asistencia" at bounding box center [182, 177] width 67 height 13
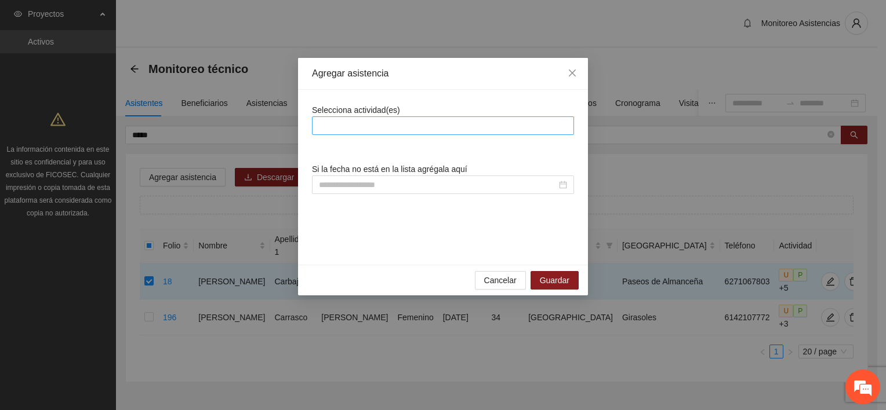
click at [376, 126] on div at bounding box center [443, 126] width 256 height 14
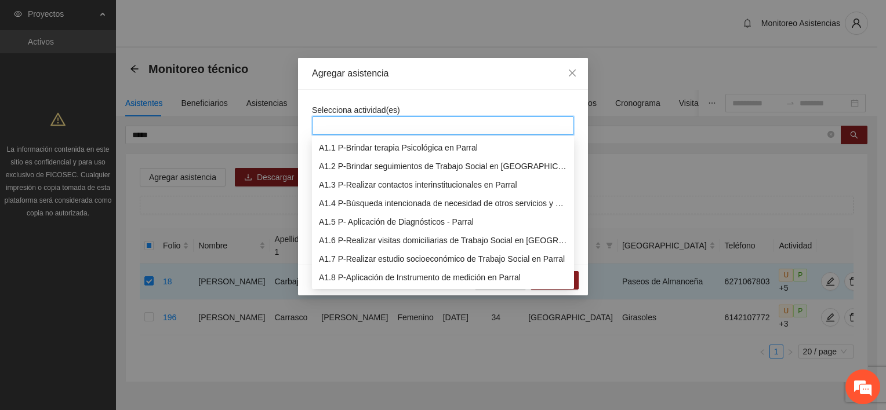
scroll to position [19, 0]
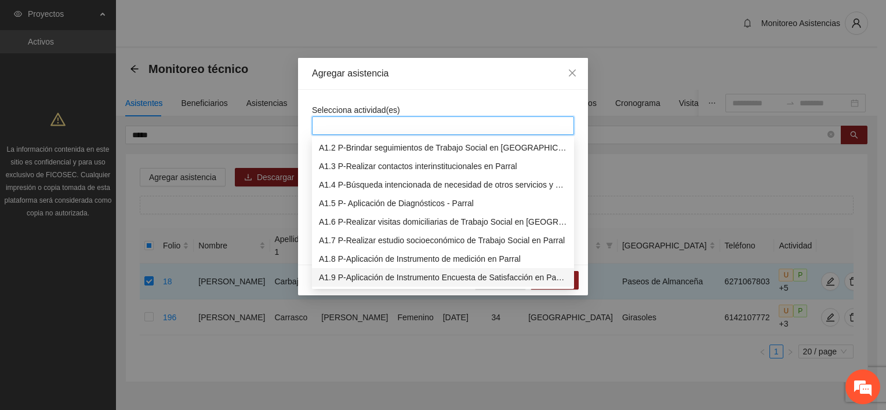
click at [393, 281] on div "A1.9 P-Aplicación de Instrumento Encuesta de Satisfacción en Parral" at bounding box center [443, 277] width 248 height 13
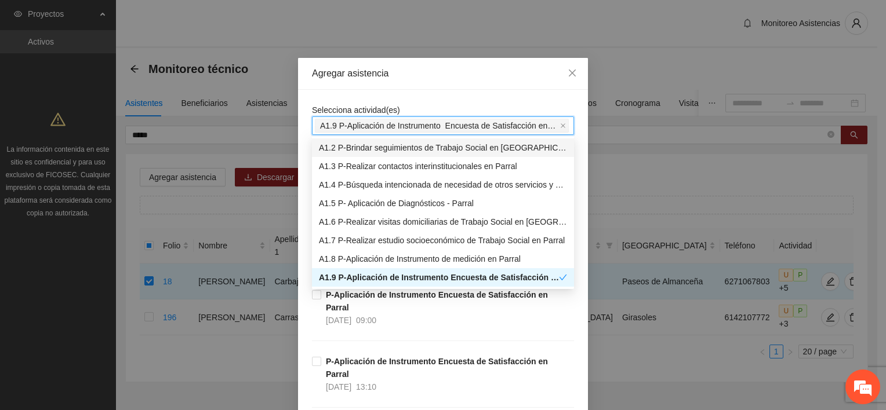
click at [455, 77] on div "Agregar asistencia" at bounding box center [443, 73] width 262 height 13
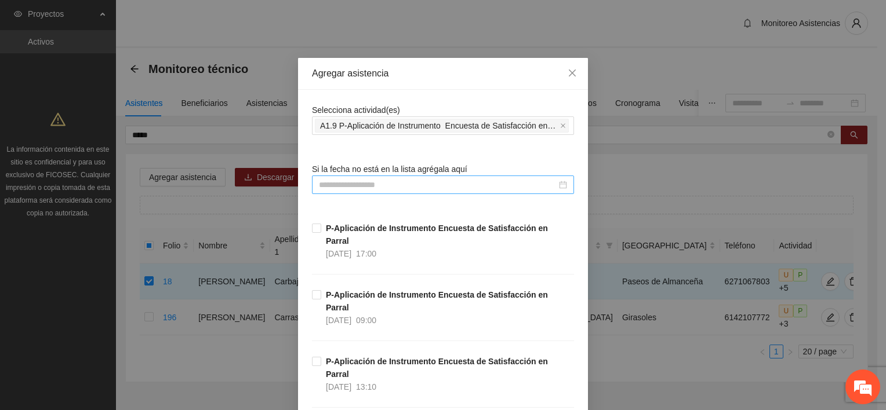
click at [366, 179] on input at bounding box center [438, 185] width 238 height 13
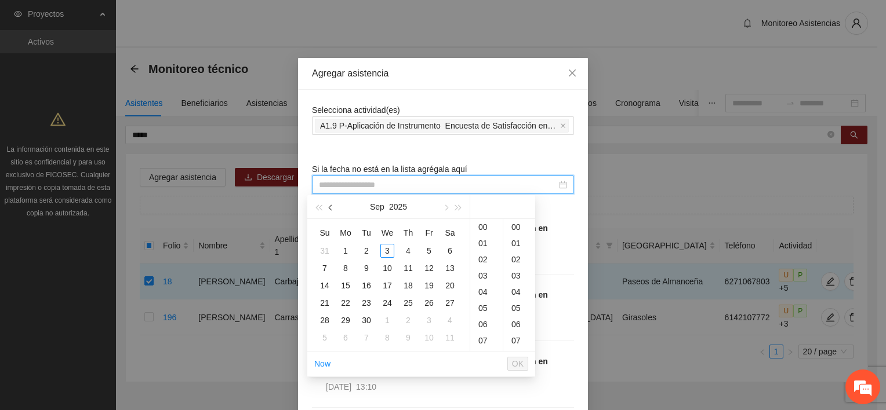
click at [332, 208] on span "button" at bounding box center [332, 208] width 6 height 6
click at [424, 305] on div "22" at bounding box center [429, 303] width 14 height 14
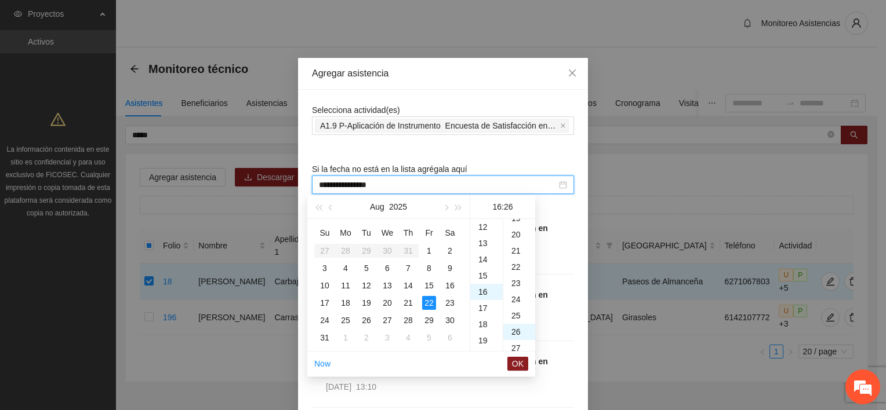
scroll to position [422, 0]
click at [485, 254] on div "09" at bounding box center [486, 253] width 32 height 16
click at [518, 318] on div "50" at bounding box center [519, 315] width 32 height 16
type input "**********"
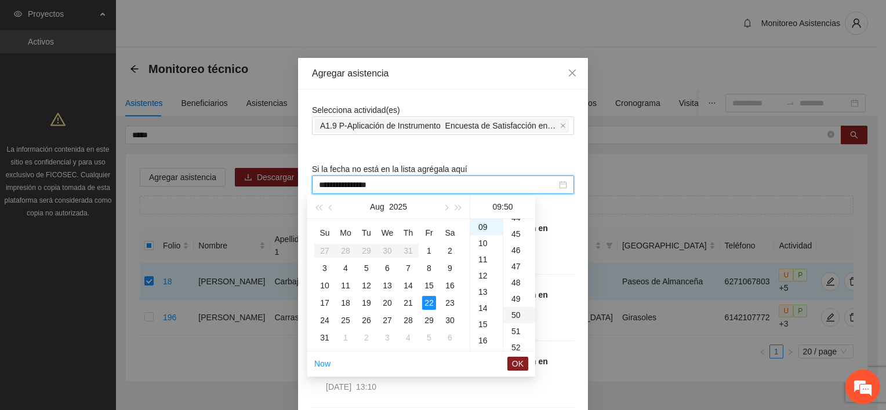
scroll to position [812, 0]
click at [519, 365] on span "OK" at bounding box center [518, 364] width 12 height 13
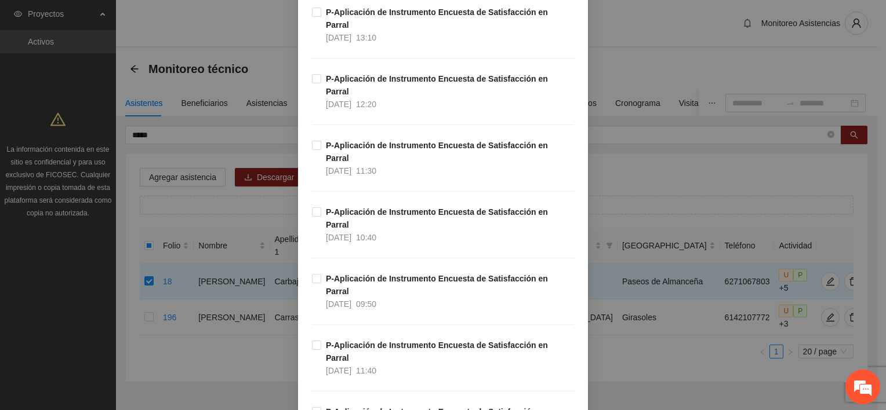
scroll to position [382, 0]
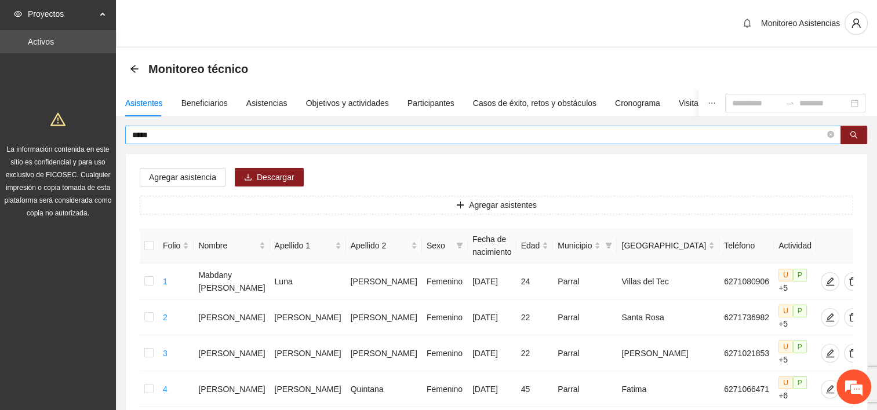
click at [159, 136] on input "*****" at bounding box center [478, 135] width 693 height 13
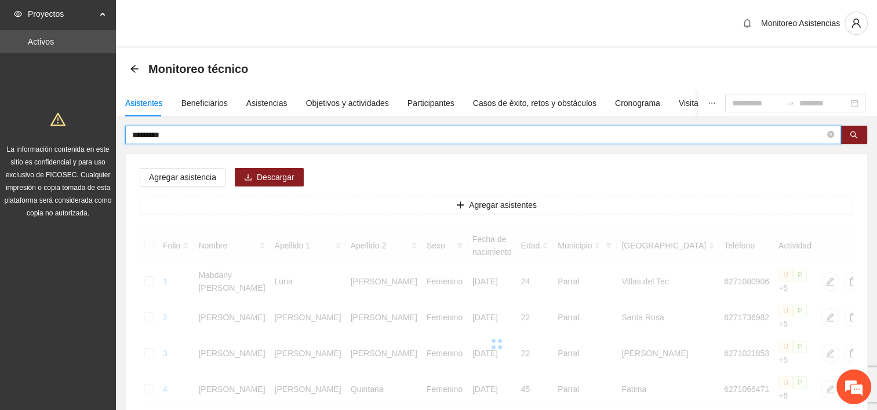
type input "*********"
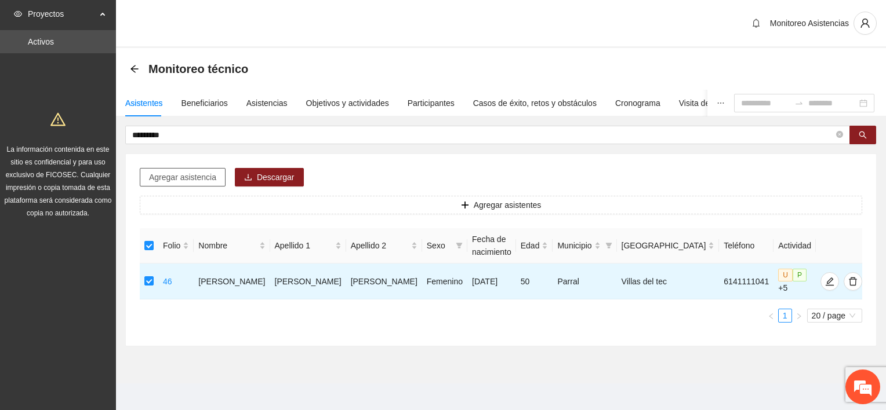
click at [186, 181] on span "Agregar asistencia" at bounding box center [182, 177] width 67 height 13
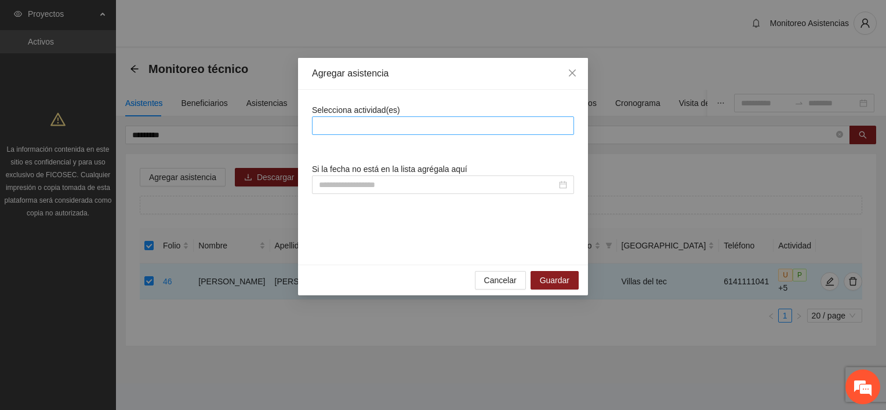
click at [330, 135] on div at bounding box center [443, 126] width 262 height 19
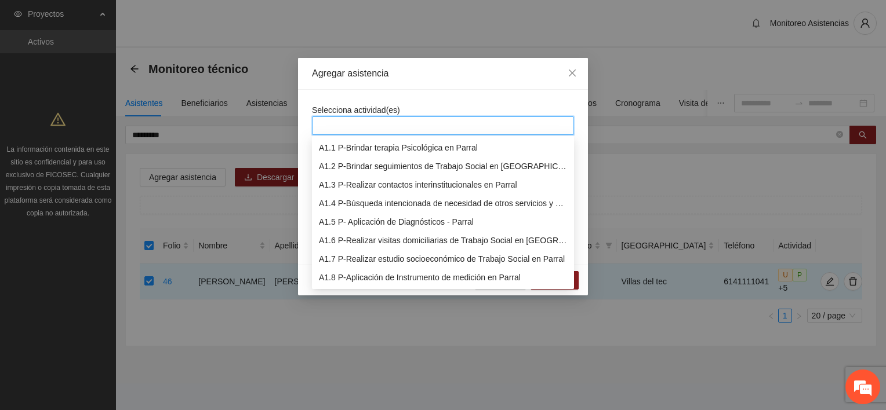
scroll to position [19, 0]
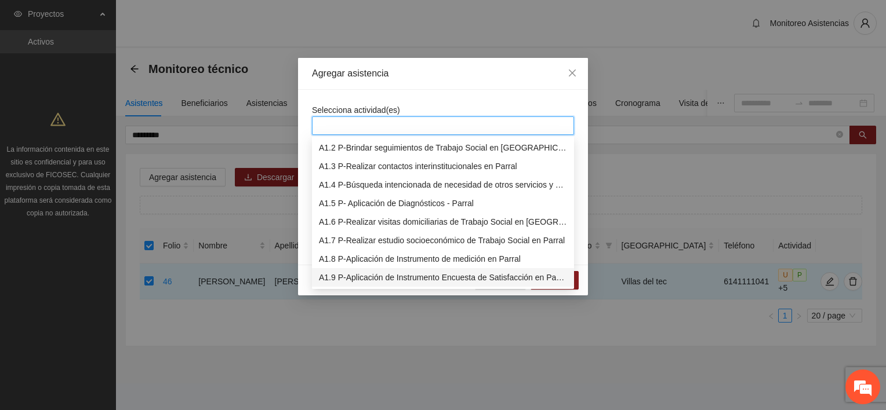
click at [359, 282] on div "A1.9 P-Aplicación de Instrumento Encuesta de Satisfacción en Parral" at bounding box center [443, 277] width 248 height 13
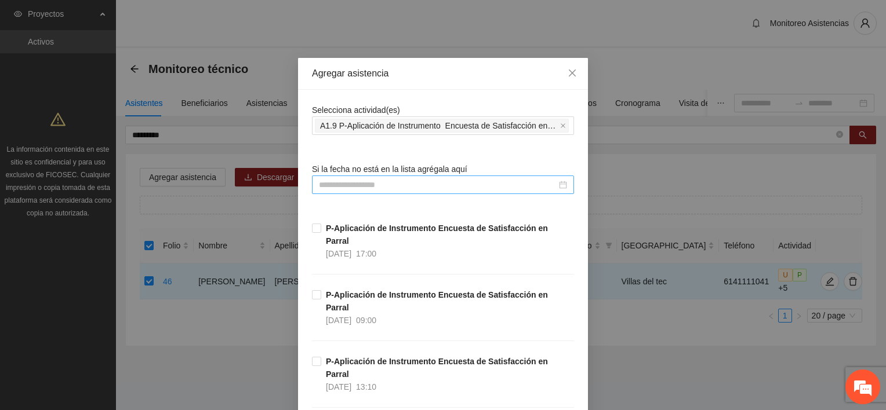
click at [327, 176] on div at bounding box center [443, 185] width 262 height 19
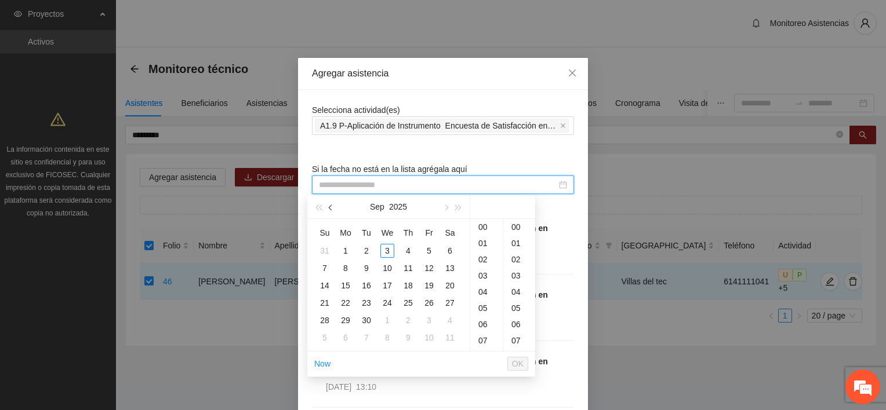
click at [330, 206] on span "button" at bounding box center [332, 208] width 6 height 6
click at [426, 300] on div "22" at bounding box center [429, 303] width 14 height 14
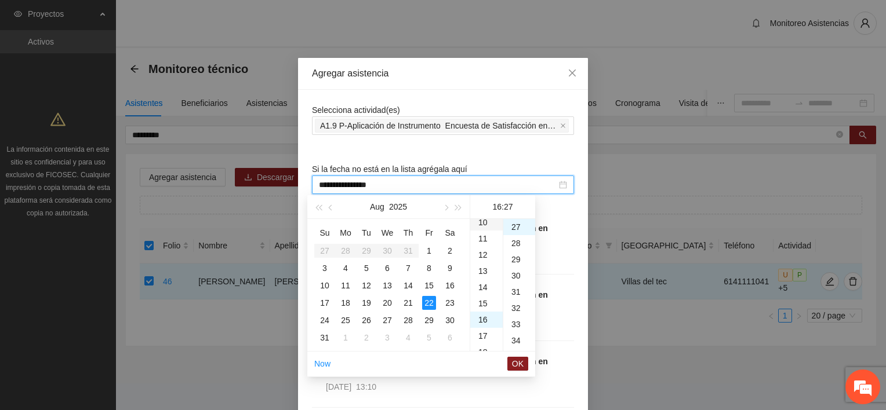
click at [485, 221] on div "10" at bounding box center [486, 223] width 32 height 16
click at [514, 297] on div "40" at bounding box center [519, 299] width 32 height 16
type input "**********"
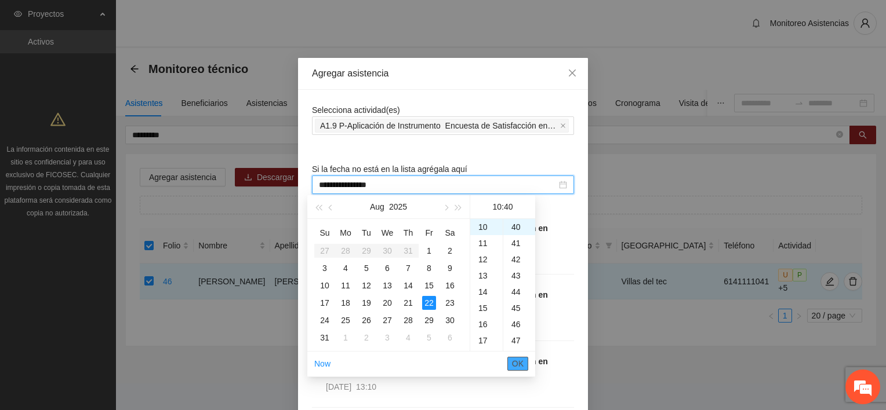
click at [519, 358] on span "OK" at bounding box center [518, 364] width 12 height 13
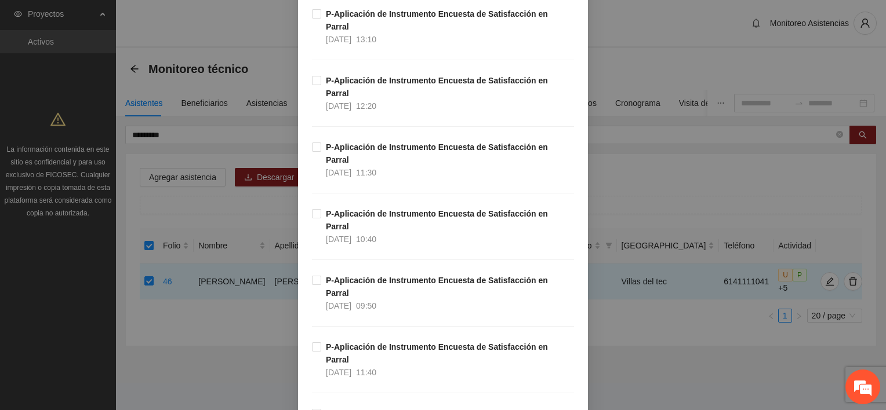
scroll to position [382, 0]
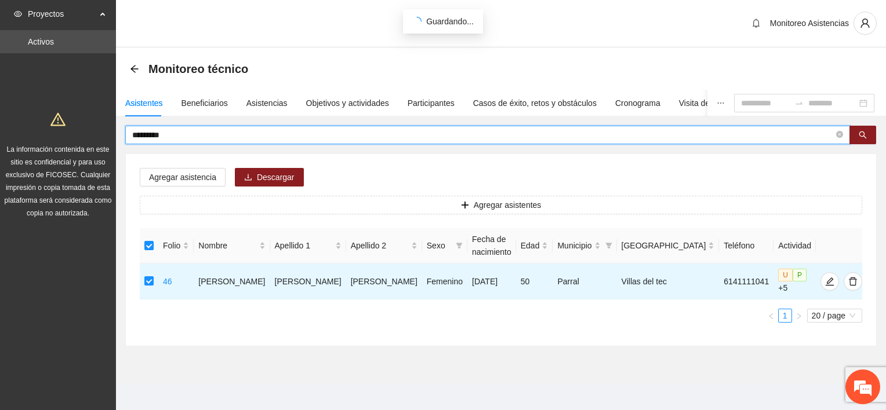
click at [182, 135] on input "*********" at bounding box center [483, 135] width 702 height 13
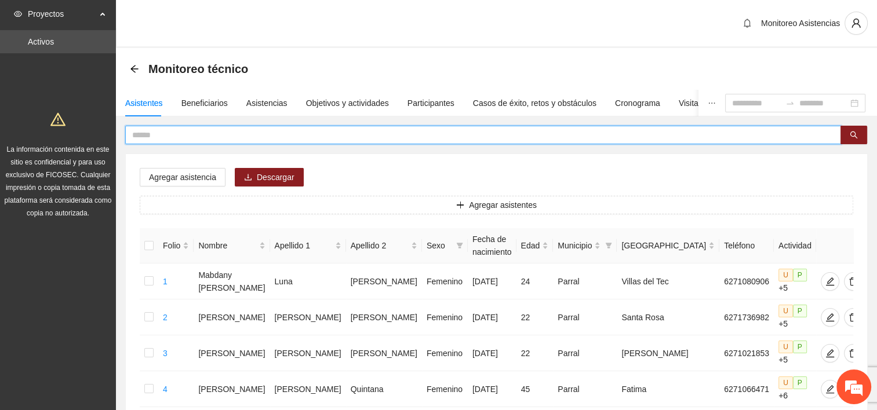
click at [190, 137] on input "text" at bounding box center [478, 135] width 693 height 13
type input "*****"
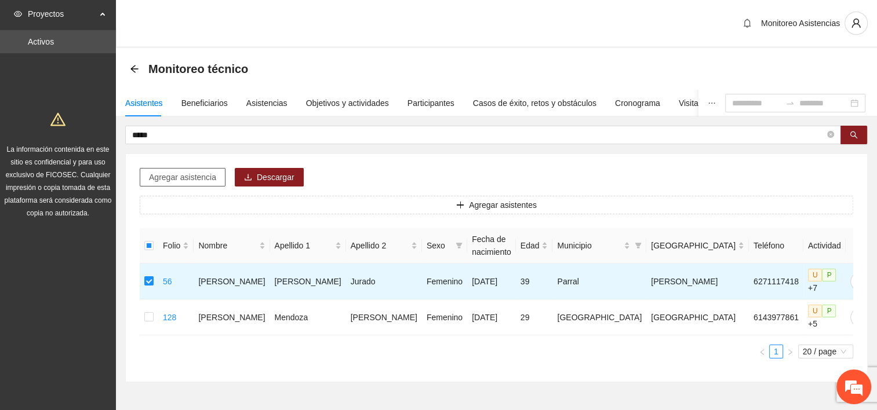
click at [197, 179] on span "Agregar asistencia" at bounding box center [182, 177] width 67 height 13
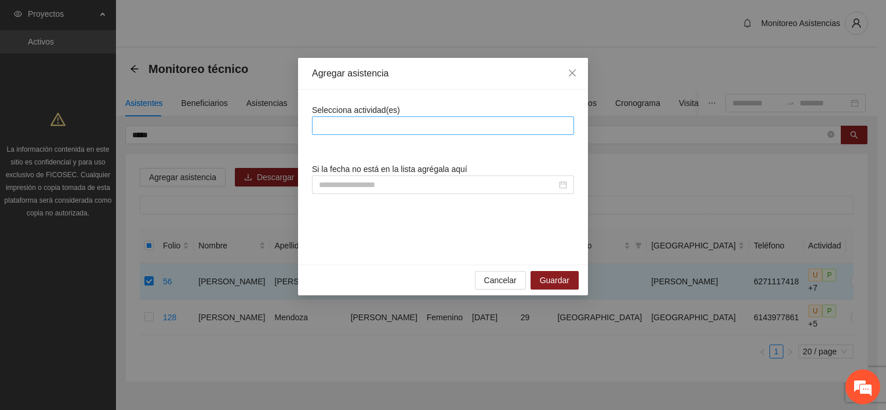
click at [336, 130] on div at bounding box center [443, 126] width 256 height 14
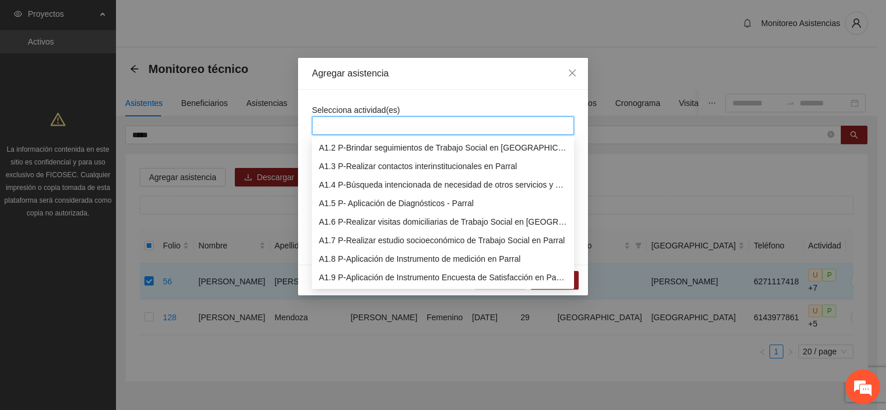
scroll to position [37, 0]
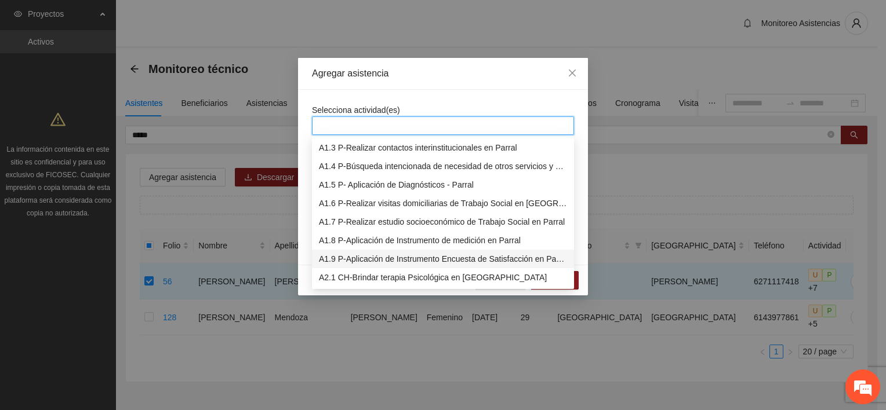
click at [406, 257] on div "A1.9 P-Aplicación de Instrumento Encuesta de Satisfacción en Parral" at bounding box center [443, 259] width 248 height 13
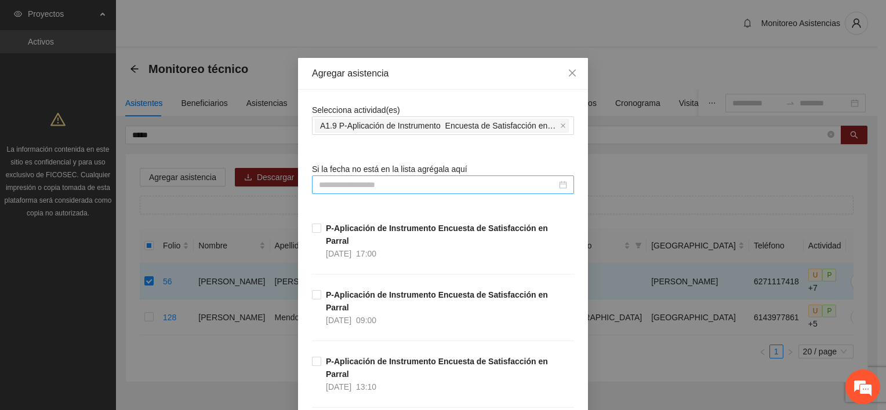
click at [330, 183] on input at bounding box center [438, 185] width 238 height 13
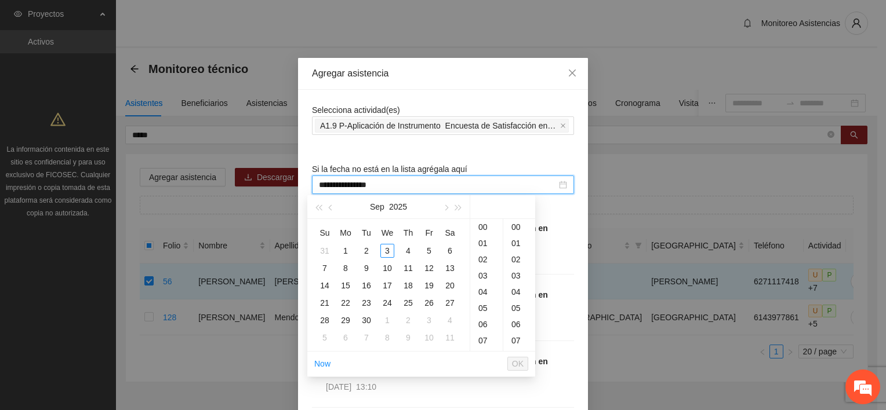
type input "**********"
click at [330, 206] on span "button" at bounding box center [332, 208] width 6 height 6
click at [425, 306] on div "22" at bounding box center [429, 303] width 14 height 14
click at [493, 223] on div "16" at bounding box center [486, 227] width 32 height 16
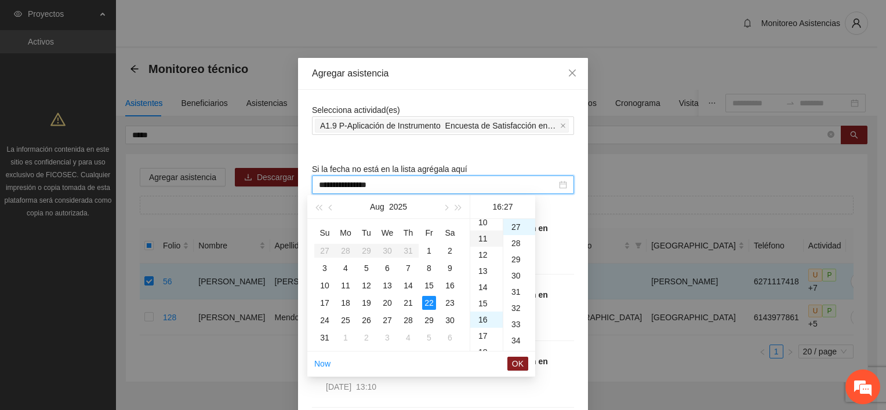
click at [485, 237] on div "11" at bounding box center [486, 239] width 32 height 16
click at [516, 274] on div "30" at bounding box center [519, 276] width 32 height 16
type input "**********"
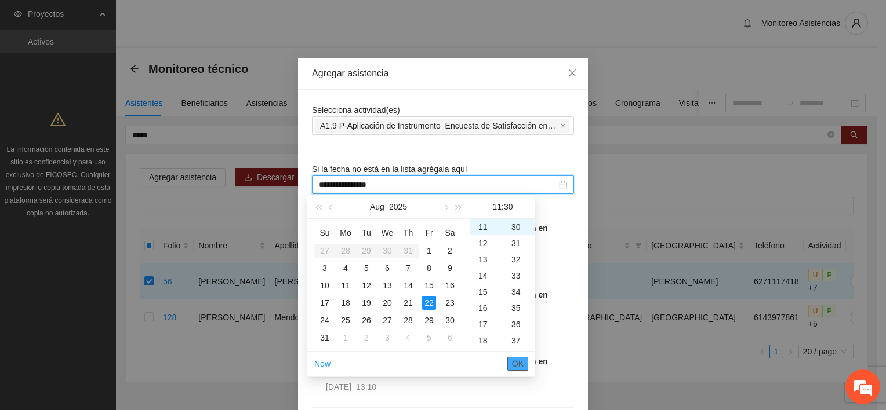
click at [518, 364] on span "OK" at bounding box center [518, 364] width 12 height 13
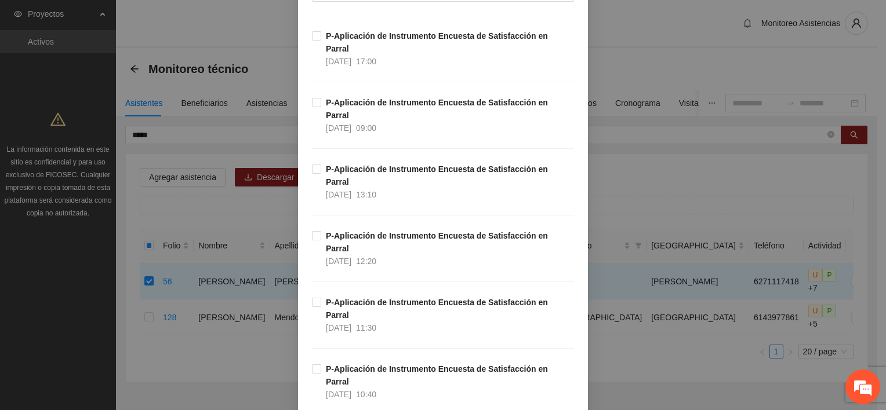
scroll to position [382, 0]
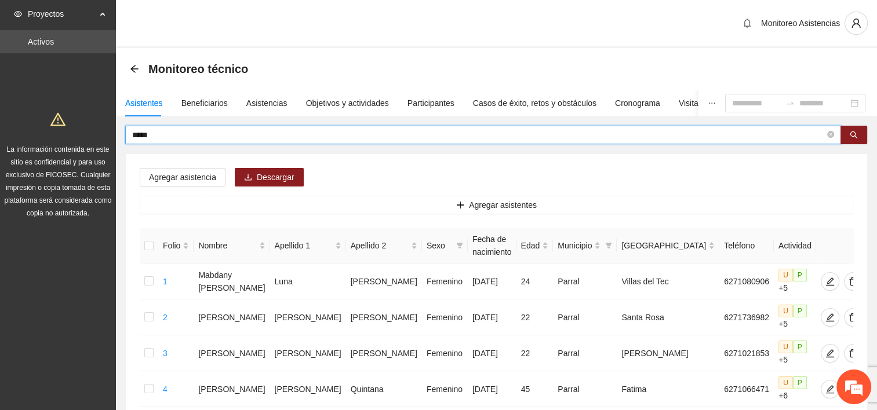
click at [158, 135] on input "*****" at bounding box center [478, 135] width 693 height 13
type input "****"
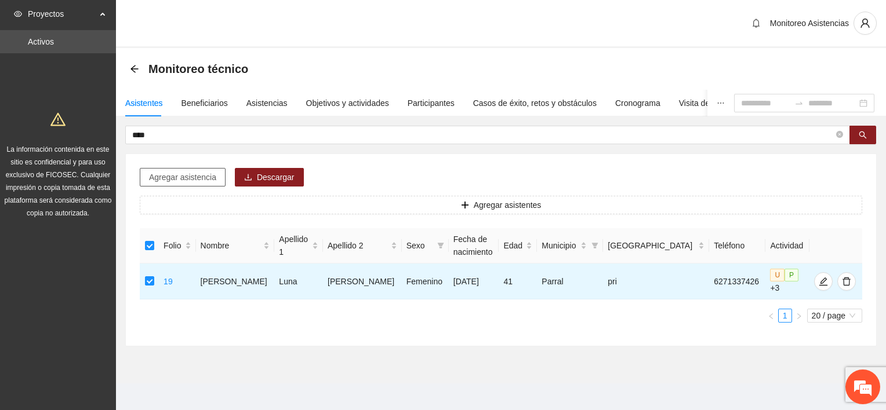
click at [195, 171] on span "Agregar asistencia" at bounding box center [182, 177] width 67 height 13
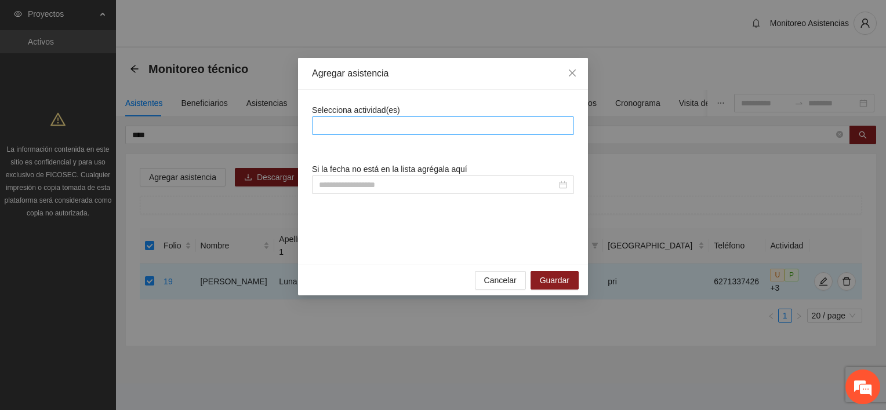
click at [355, 128] on div at bounding box center [443, 126] width 256 height 14
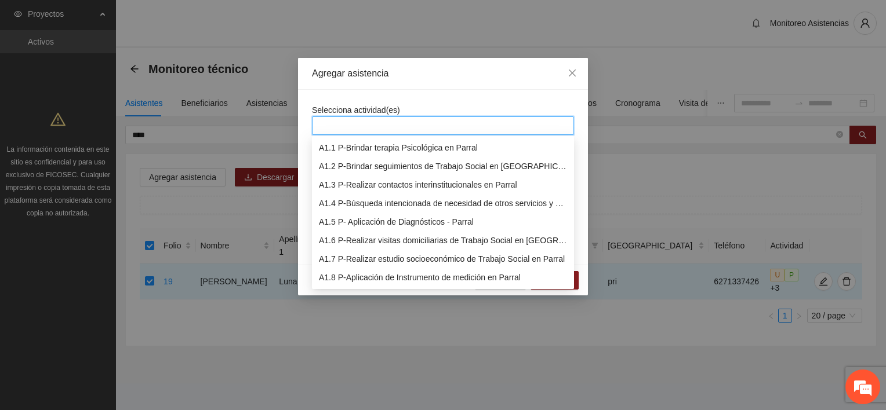
scroll to position [19, 0]
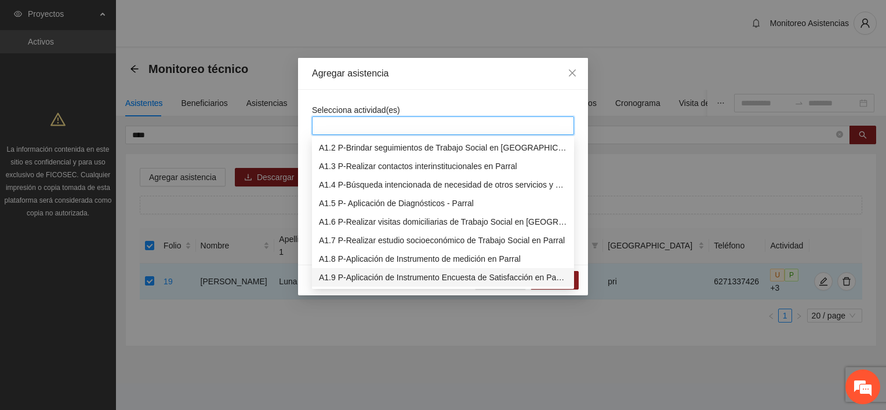
click at [357, 276] on div "A1.9 P-Aplicación de Instrumento Encuesta de Satisfacción en Parral" at bounding box center [443, 277] width 248 height 13
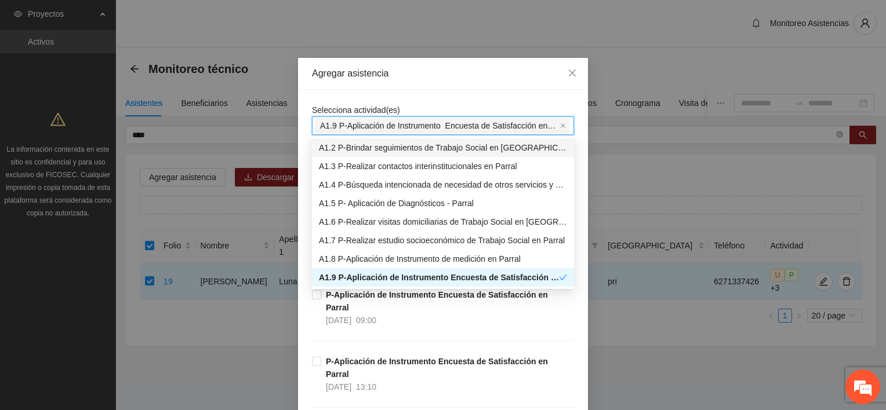
click at [406, 88] on div "Agregar asistencia" at bounding box center [443, 74] width 290 height 32
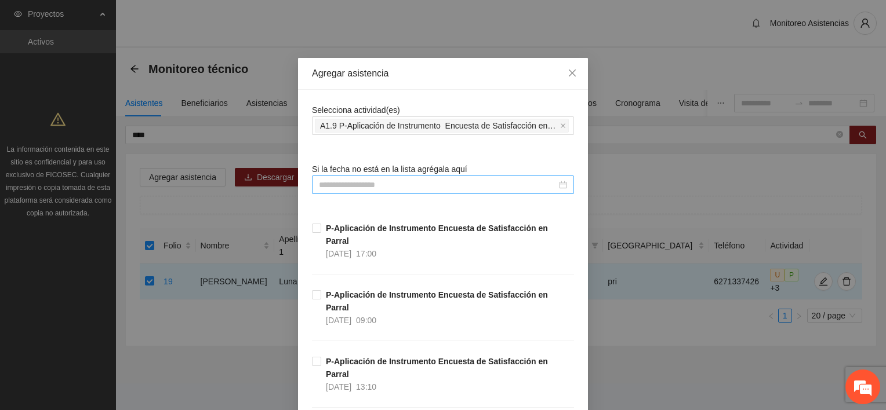
click at [366, 186] on input at bounding box center [438, 185] width 238 height 13
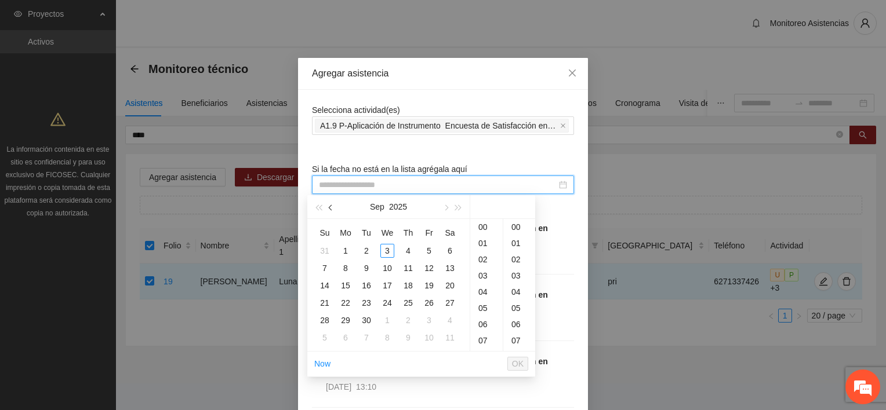
click at [327, 206] on button "button" at bounding box center [331, 206] width 13 height 23
click at [428, 301] on div "22" at bounding box center [429, 303] width 14 height 14
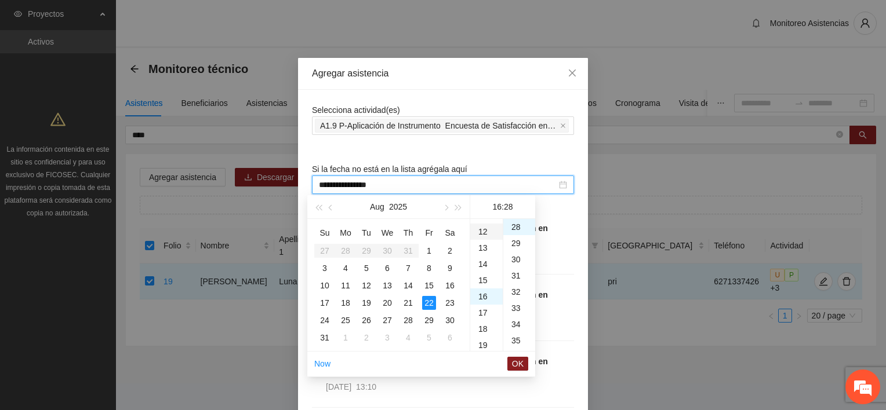
click at [489, 229] on div "12" at bounding box center [486, 232] width 32 height 16
click at [515, 234] on div "20" at bounding box center [519, 236] width 32 height 16
type input "**********"
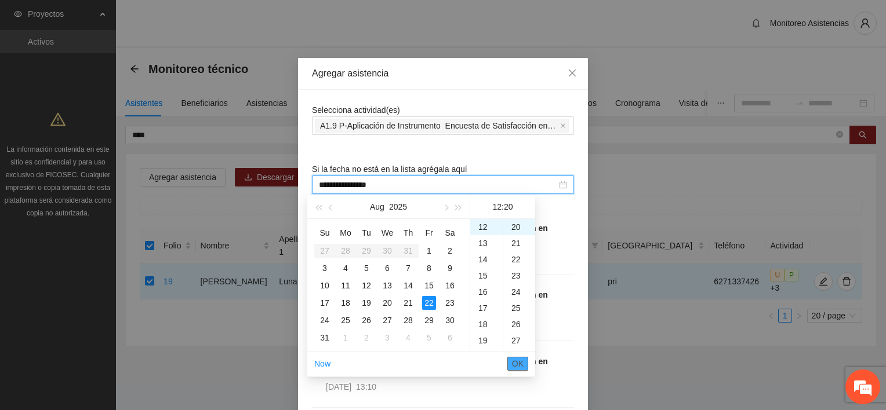
click at [517, 364] on span "OK" at bounding box center [518, 364] width 12 height 13
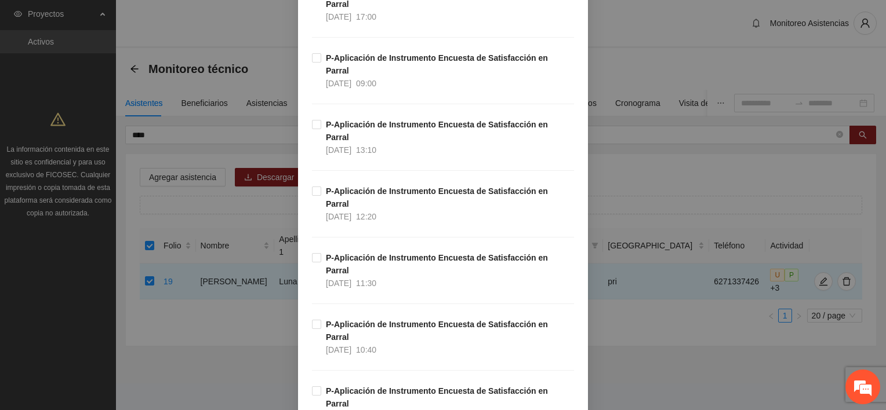
scroll to position [382, 0]
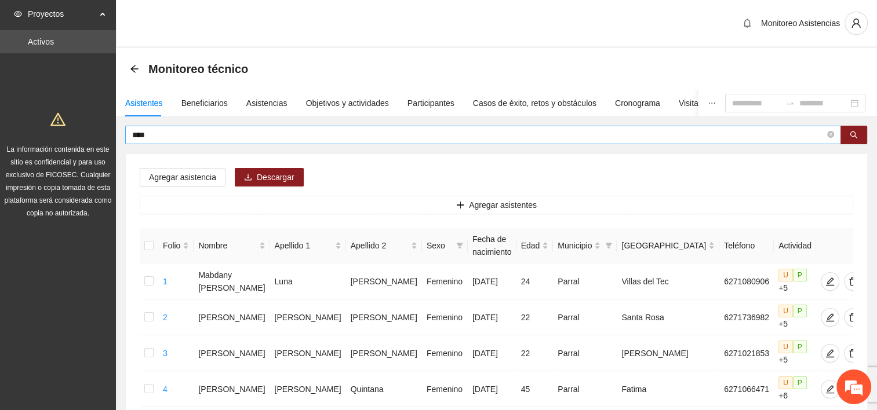
click at [157, 136] on span "****" at bounding box center [483, 135] width 716 height 19
click at [157, 136] on input "****" at bounding box center [478, 135] width 693 height 13
type input "******"
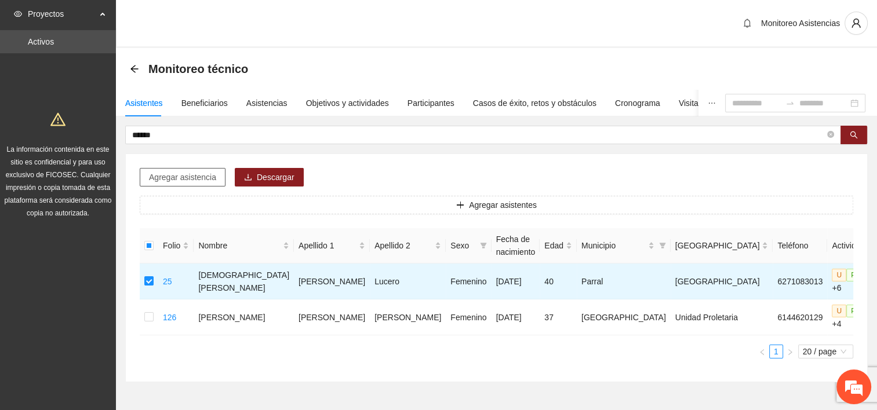
click at [183, 176] on span "Agregar asistencia" at bounding box center [182, 177] width 67 height 13
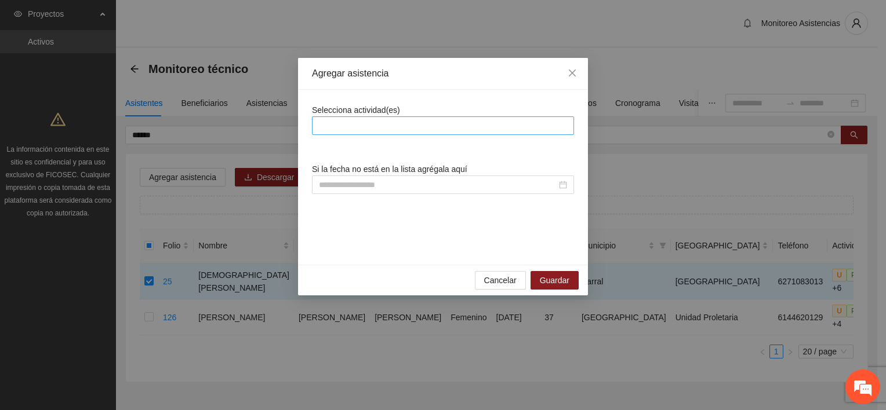
click at [344, 127] on div at bounding box center [443, 126] width 256 height 14
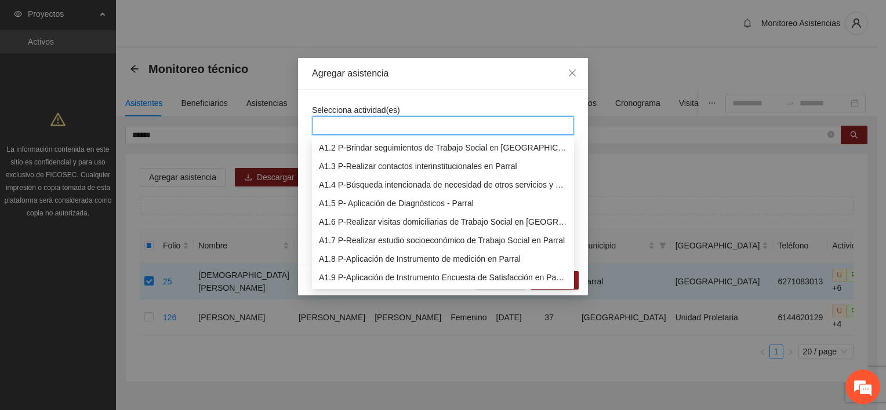
scroll to position [37, 0]
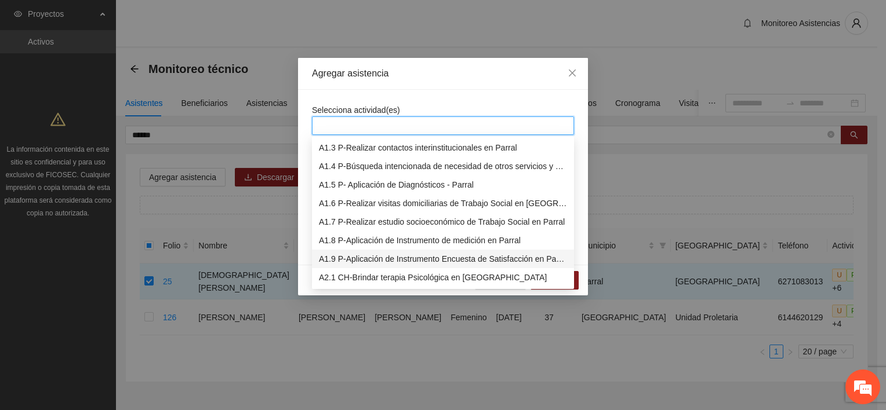
click at [387, 261] on div "A1.9 P-Aplicación de Instrumento Encuesta de Satisfacción en Parral" at bounding box center [443, 259] width 248 height 13
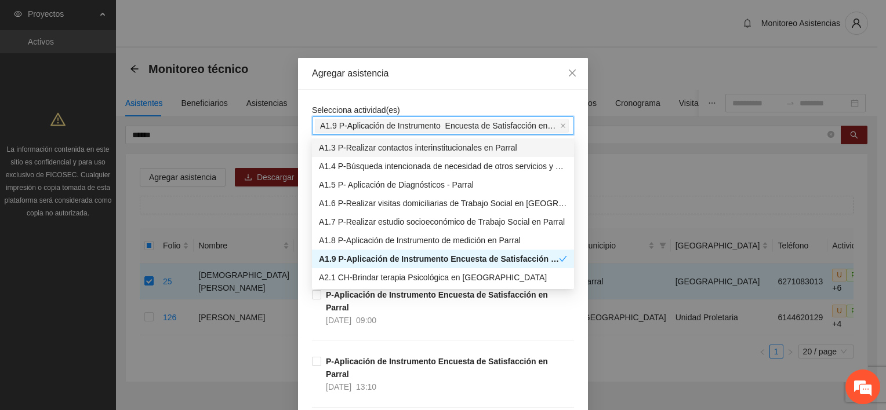
click at [415, 79] on div "Agregar asistencia" at bounding box center [443, 73] width 262 height 13
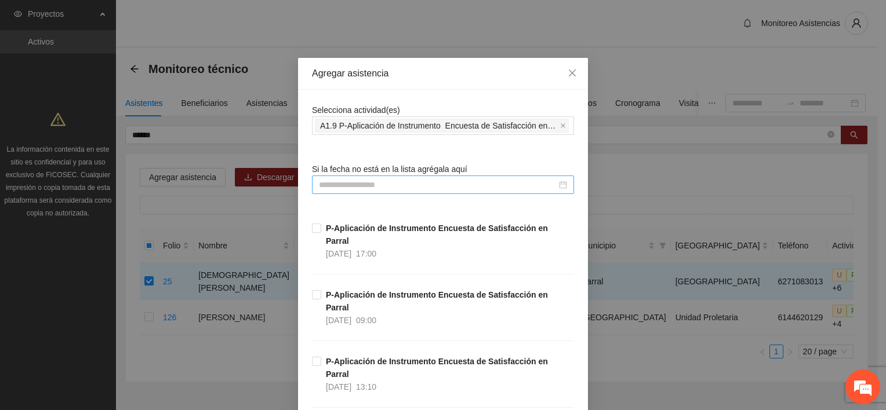
click at [354, 179] on input at bounding box center [438, 185] width 238 height 13
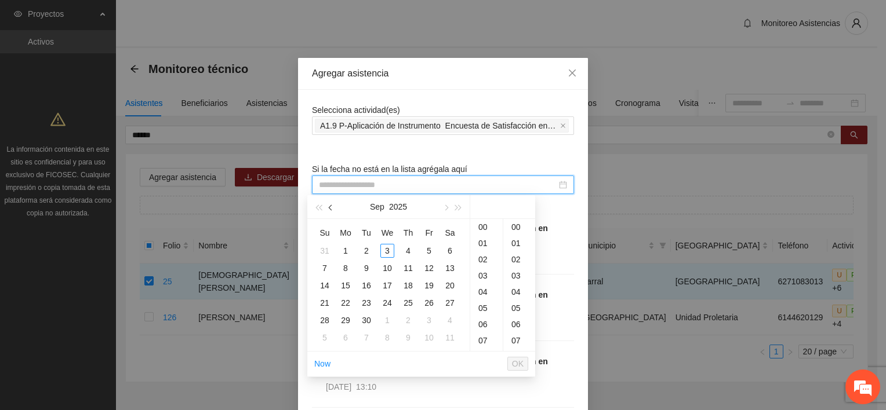
click at [333, 207] on span "button" at bounding box center [332, 208] width 6 height 6
click at [431, 299] on div "22" at bounding box center [429, 303] width 14 height 14
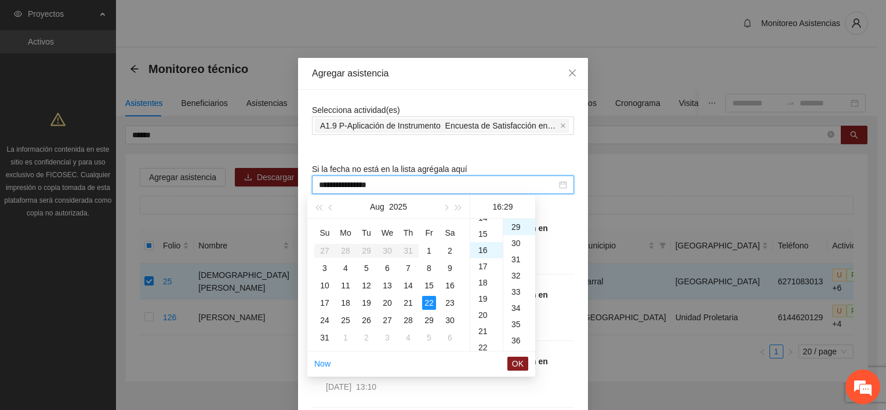
scroll to position [213, 0]
click at [485, 226] on div "13" at bounding box center [486, 225] width 32 height 16
click at [519, 225] on div "13" at bounding box center [519, 223] width 32 height 16
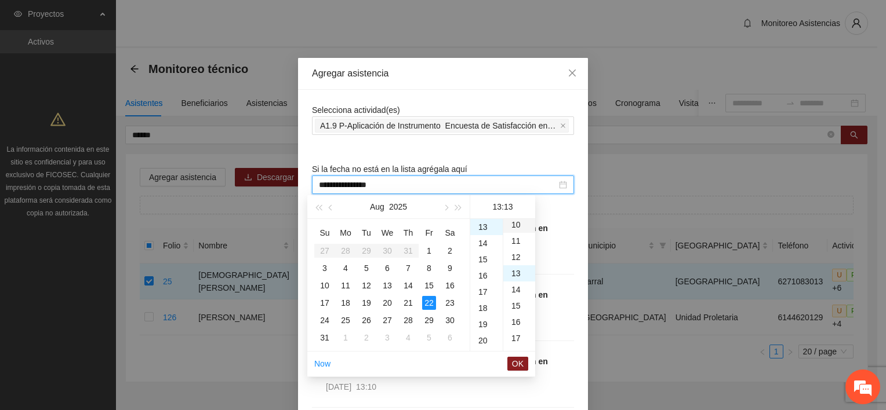
click at [514, 224] on div "10" at bounding box center [519, 225] width 32 height 16
type input "**********"
click at [519, 362] on span "OK" at bounding box center [518, 364] width 12 height 13
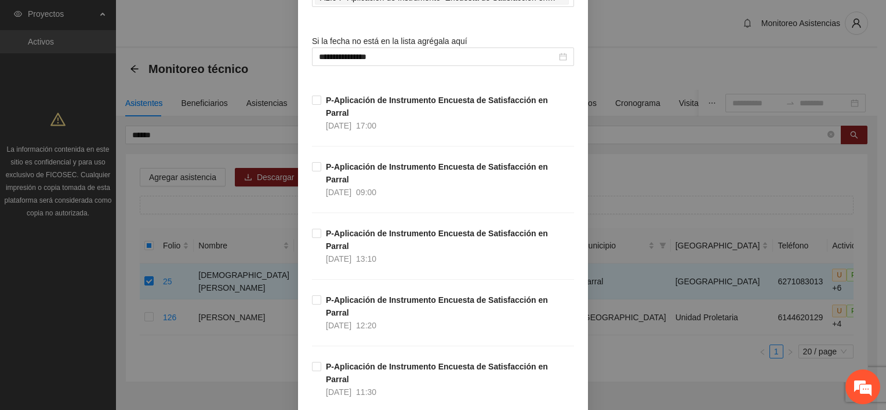
scroll to position [382, 0]
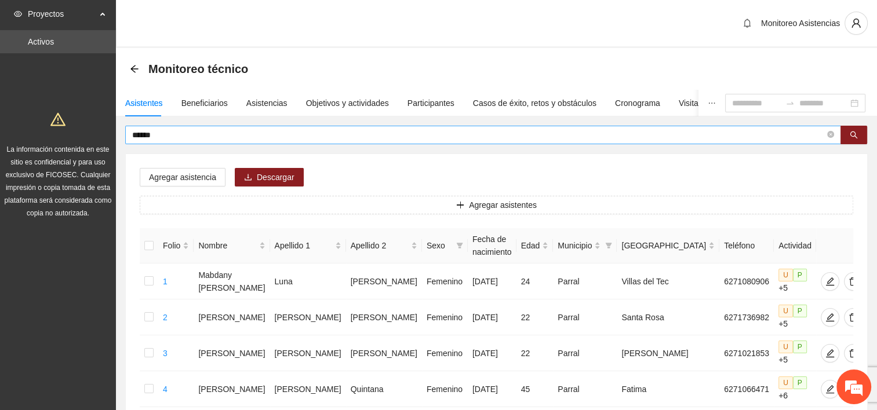
click at [179, 130] on input "******" at bounding box center [478, 135] width 693 height 13
type input "*****"
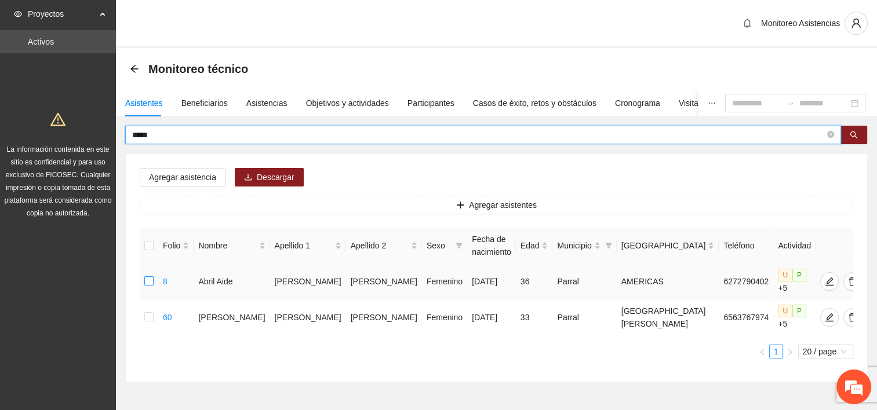
click at [150, 275] on label at bounding box center [148, 281] width 9 height 13
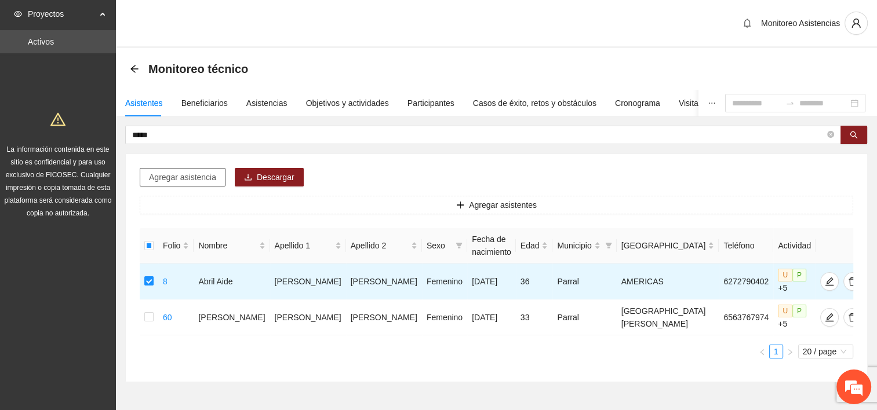
click at [177, 174] on span "Agregar asistencia" at bounding box center [182, 177] width 67 height 13
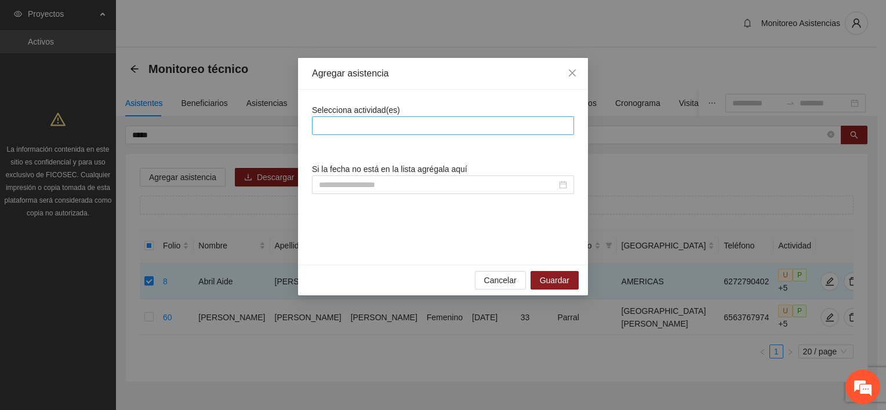
click at [322, 126] on div at bounding box center [443, 126] width 256 height 14
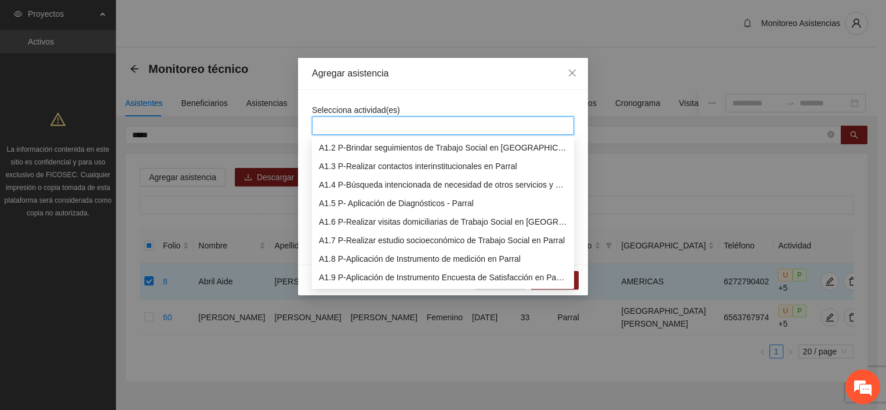
scroll to position [37, 0]
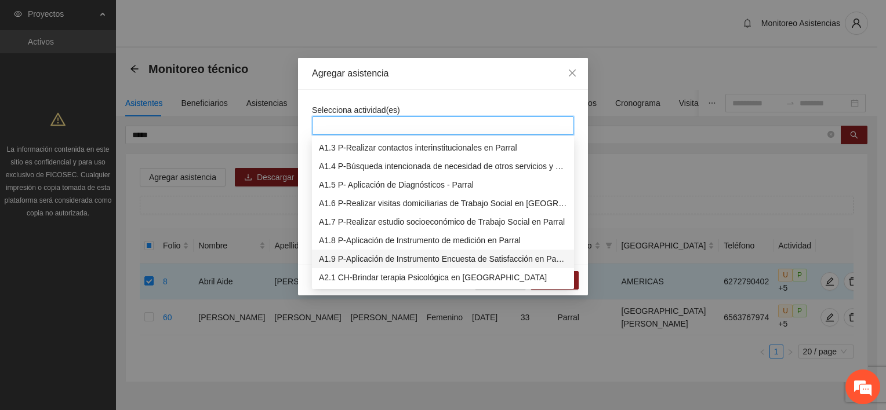
click at [371, 260] on div "A1.9 P-Aplicación de Instrumento Encuesta de Satisfacción en Parral" at bounding box center [443, 259] width 248 height 13
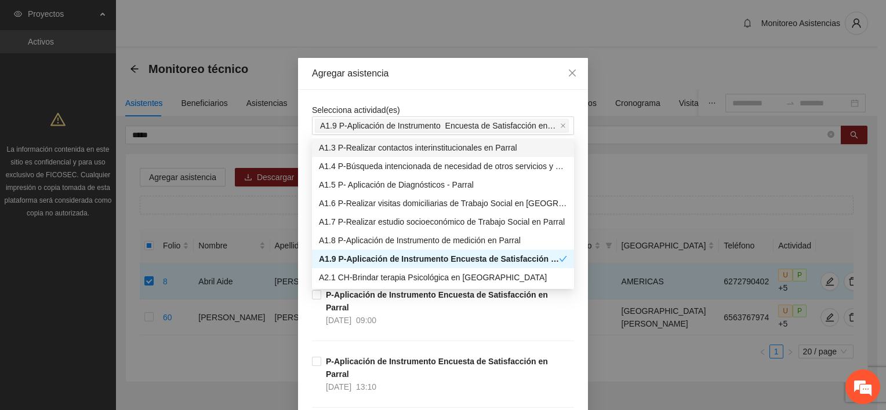
click at [457, 69] on div "Agregar asistencia" at bounding box center [443, 73] width 262 height 13
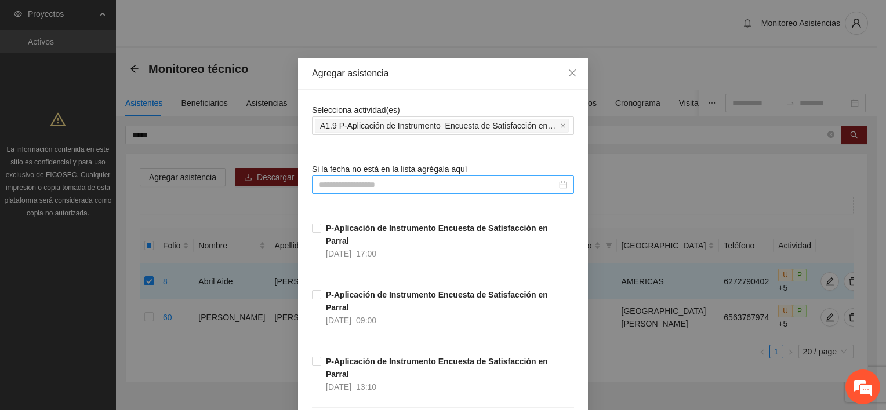
click at [369, 187] on input at bounding box center [438, 185] width 238 height 13
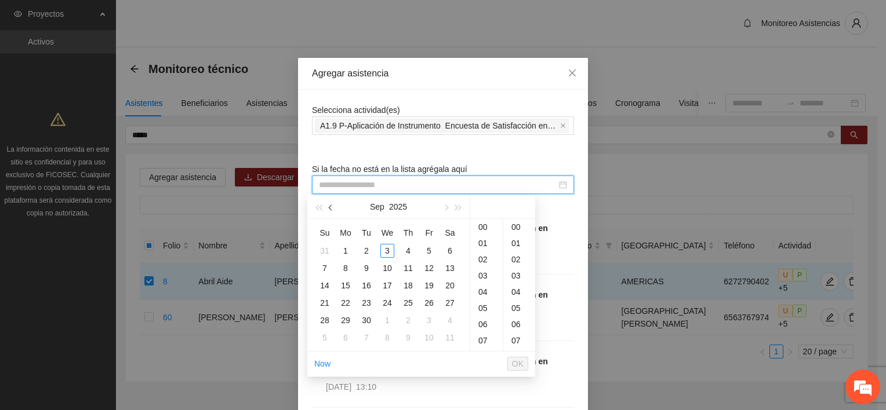
click at [337, 212] on button "button" at bounding box center [331, 206] width 13 height 23
click at [430, 303] on div "22" at bounding box center [429, 303] width 14 height 14
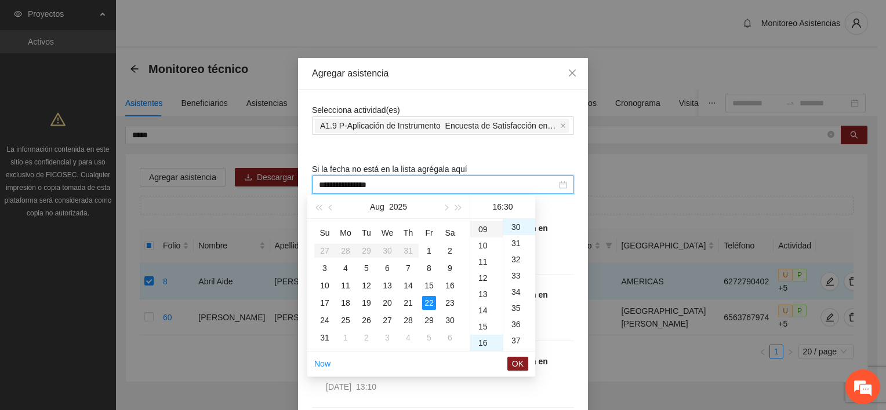
click at [482, 227] on div "09" at bounding box center [486, 229] width 32 height 16
click at [517, 225] on div "00" at bounding box center [519, 227] width 32 height 16
type input "**********"
click at [518, 362] on span "OK" at bounding box center [518, 364] width 12 height 13
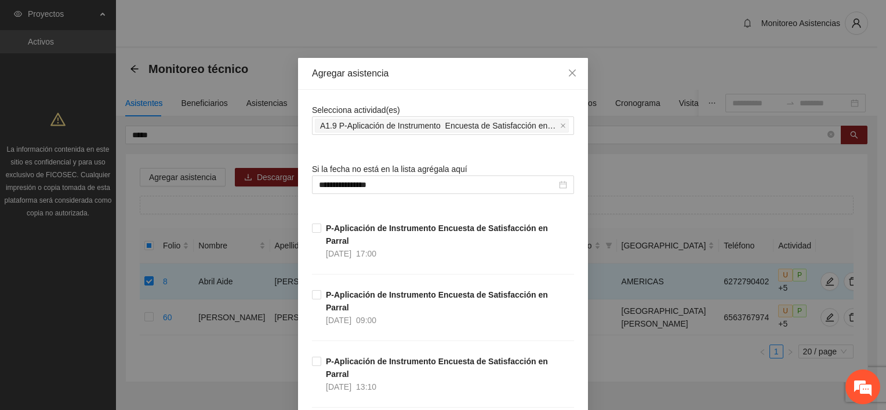
scroll to position [382, 0]
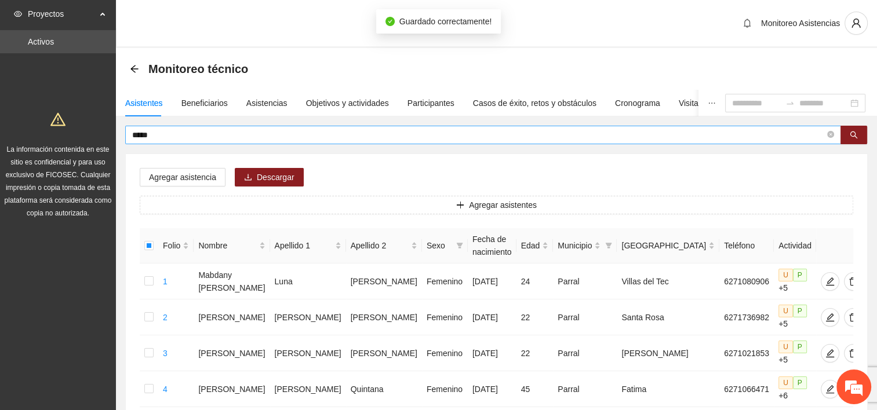
click at [188, 135] on input "*****" at bounding box center [478, 135] width 693 height 13
type input "*****"
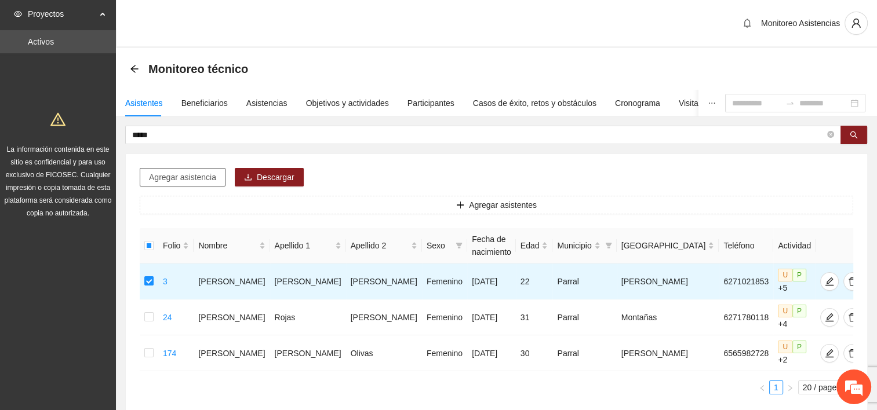
click at [187, 181] on span "Agregar asistencia" at bounding box center [182, 177] width 67 height 13
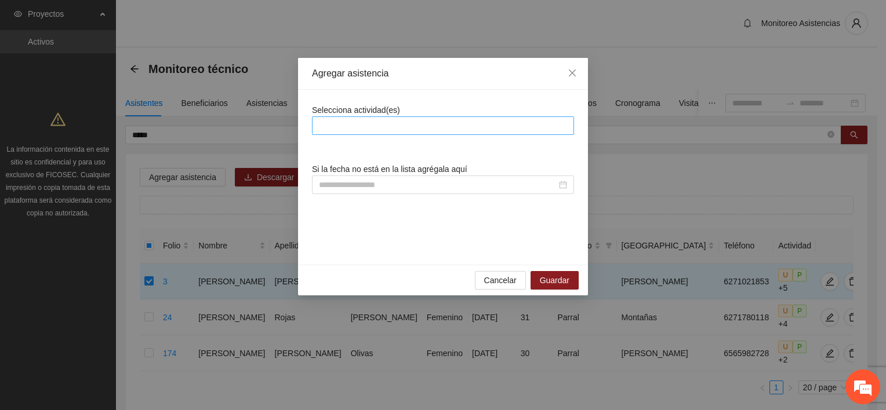
click at [326, 130] on div at bounding box center [443, 126] width 256 height 14
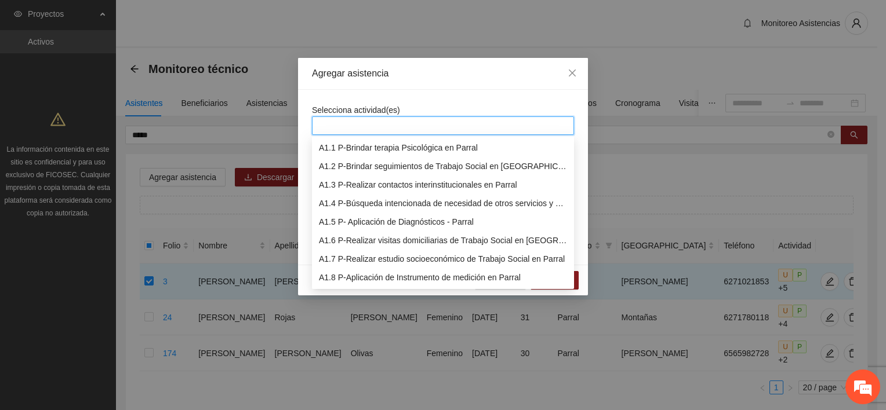
scroll to position [19, 0]
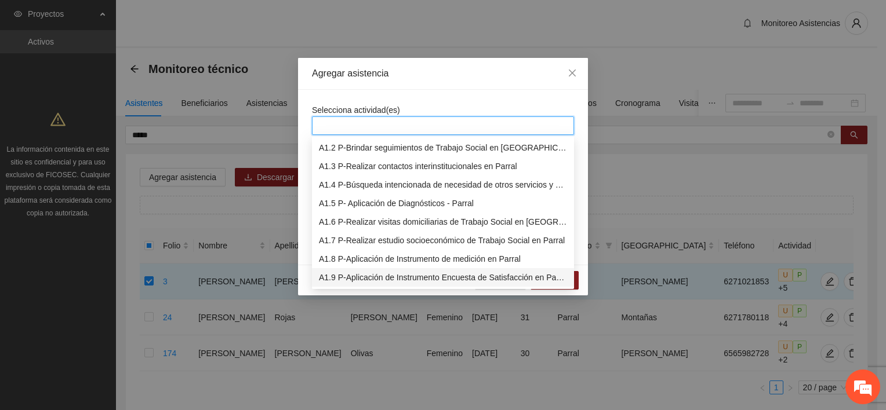
click at [401, 276] on div "A1.9 P-Aplicación de Instrumento Encuesta de Satisfacción en Parral" at bounding box center [443, 277] width 248 height 13
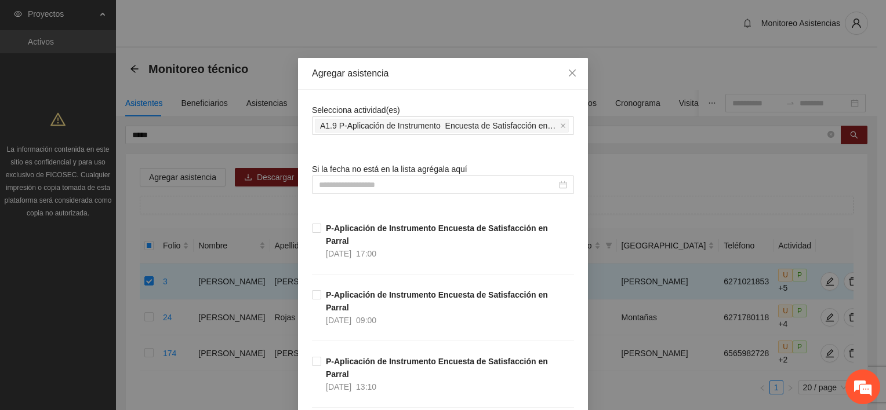
click at [452, 83] on div "Agregar asistencia" at bounding box center [443, 74] width 290 height 32
click at [346, 186] on input at bounding box center [438, 185] width 238 height 13
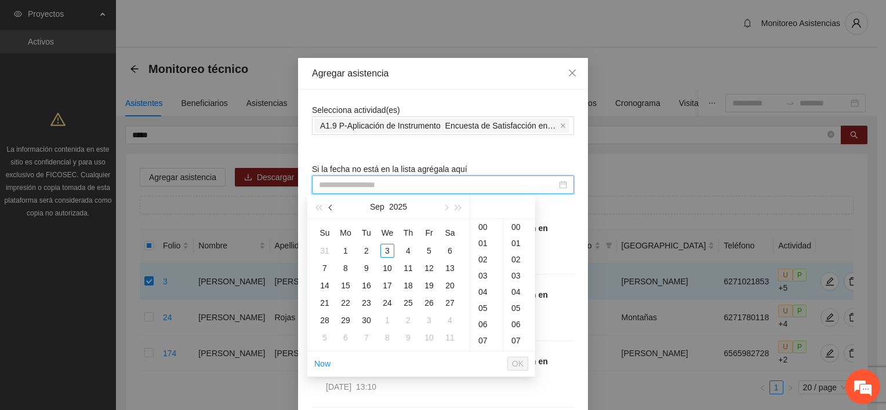
click at [327, 205] on button "button" at bounding box center [331, 206] width 13 height 23
click at [346, 320] on div "25" at bounding box center [346, 321] width 14 height 14
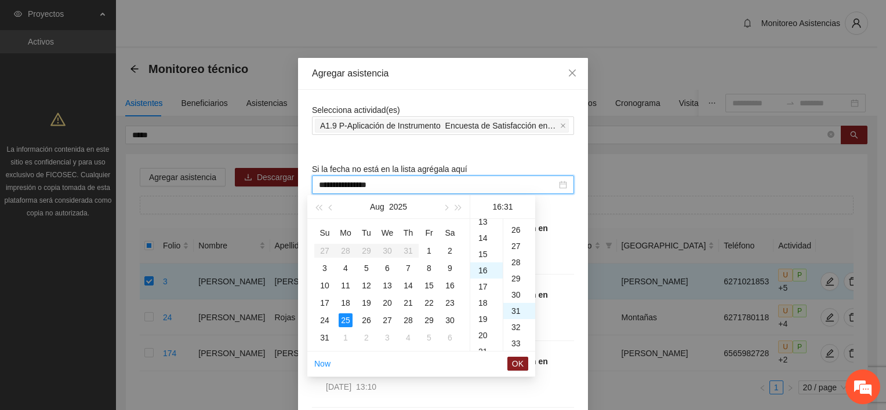
scroll to position [503, 0]
click at [503, 227] on div "31" at bounding box center [519, 227] width 32 height 16
click at [487, 249] on div "13" at bounding box center [486, 248] width 32 height 16
click at [518, 246] on div "10" at bounding box center [519, 250] width 32 height 16
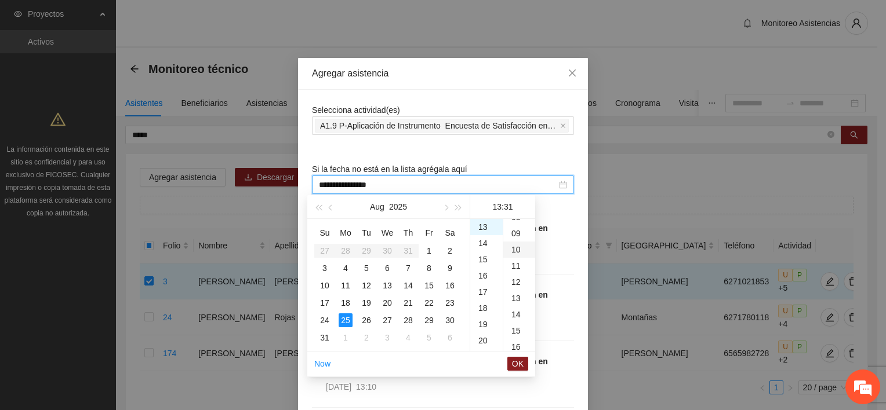
type input "**********"
click at [521, 362] on span "OK" at bounding box center [518, 364] width 12 height 13
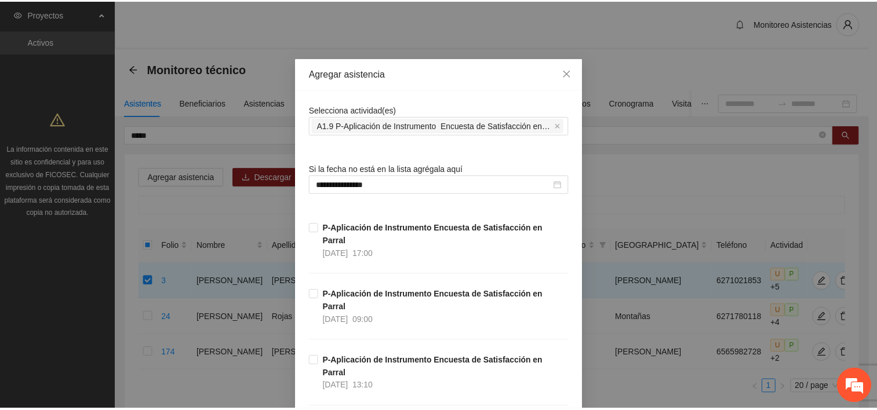
scroll to position [382, 0]
